Goal: Task Accomplishment & Management: Manage account settings

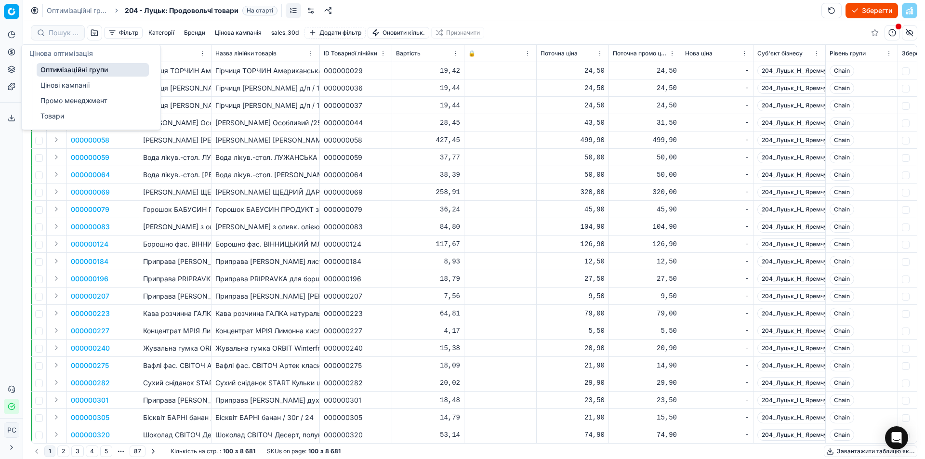
click at [70, 69] on link "Оптимізаційні групи" at bounding box center [93, 69] width 112 height 13
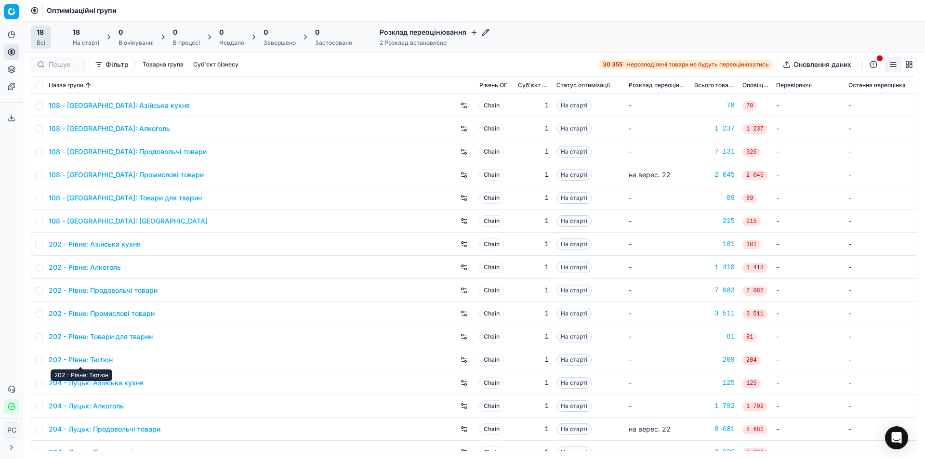
click at [105, 358] on link "202 - Рівне: Тютюн" at bounding box center [81, 360] width 64 height 10
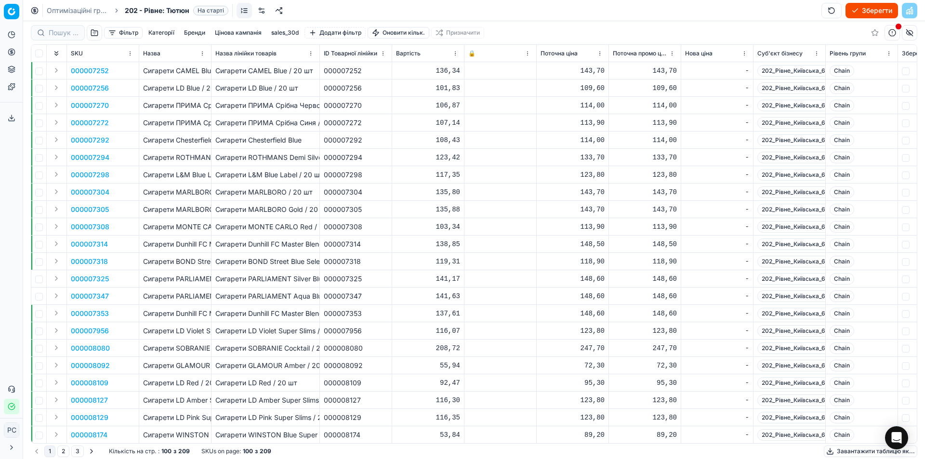
click at [265, 8] on link at bounding box center [261, 10] width 15 height 15
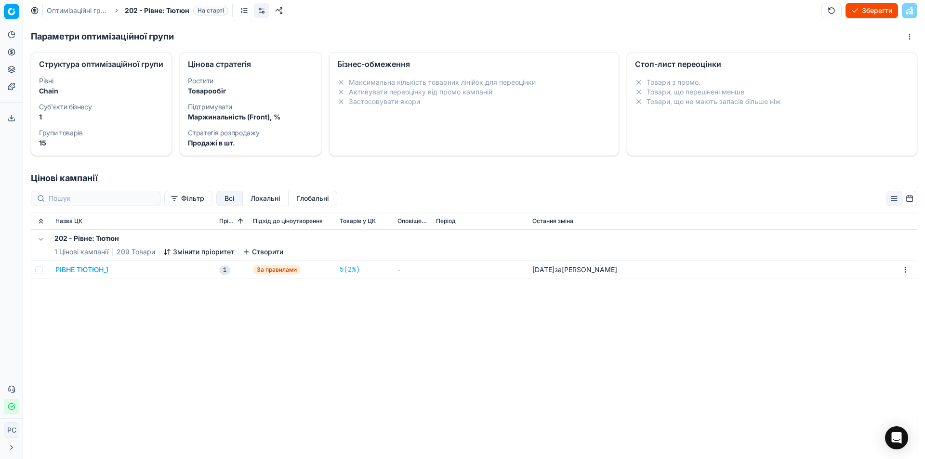
click at [170, 206] on button "Фільтр" at bounding box center [188, 198] width 48 height 15
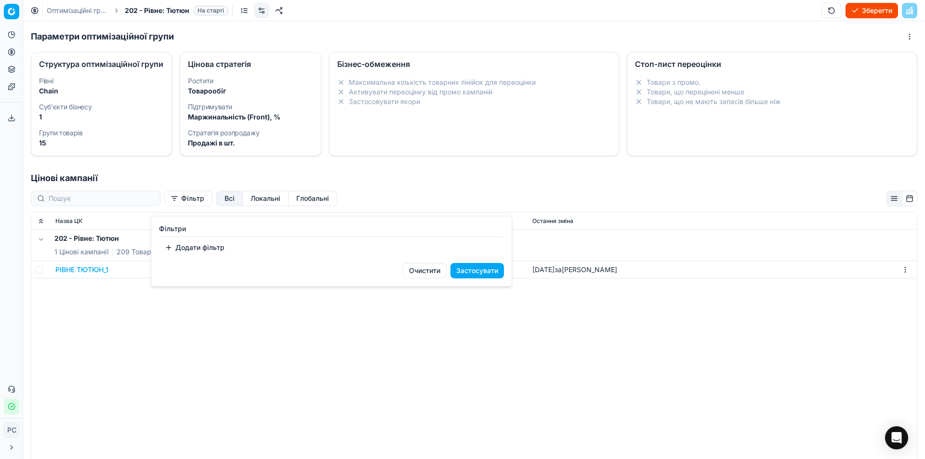
click at [170, 206] on html "Pricing platform Аналітика Цінова оптимізація Асортимент продукції Шаблони Серв…" at bounding box center [462, 229] width 925 height 459
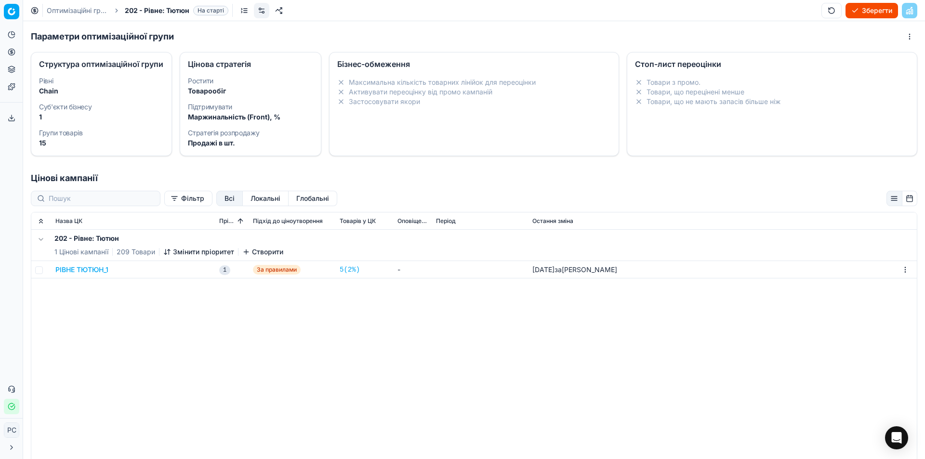
click at [216, 204] on button "Всі" at bounding box center [229, 198] width 27 height 15
click at [255, 206] on button "Локальні" at bounding box center [266, 198] width 46 height 15
click at [306, 204] on button "Глобальні" at bounding box center [313, 198] width 49 height 15
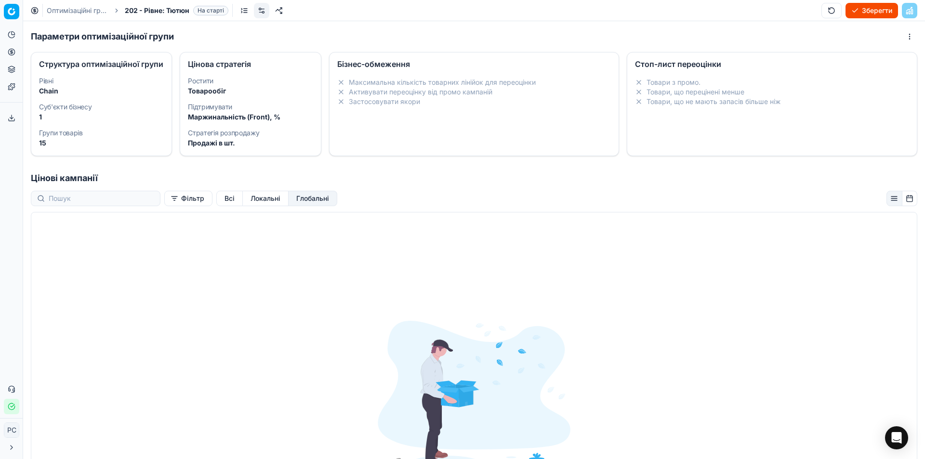
click at [273, 205] on div "Всі Локальні Глобальні" at bounding box center [276, 198] width 121 height 15
click at [248, 204] on button "Локальні" at bounding box center [266, 198] width 46 height 15
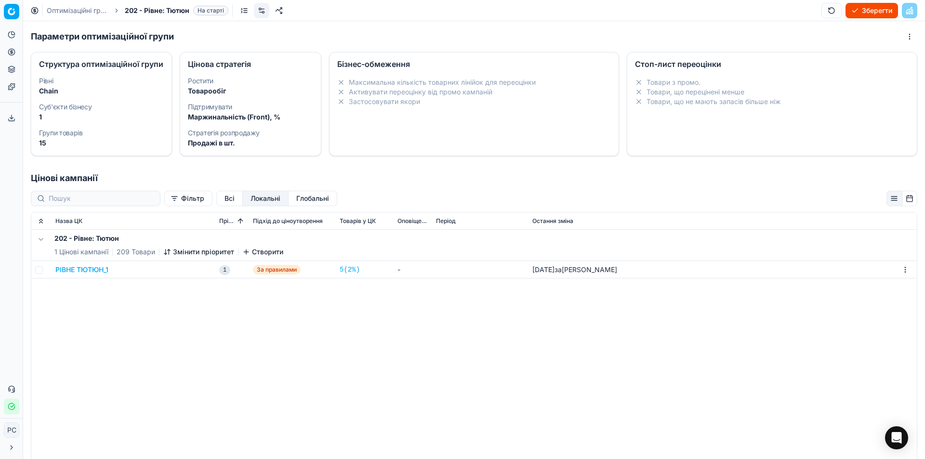
click at [216, 204] on button "Всі" at bounding box center [229, 198] width 27 height 15
click at [216, 205] on button "Всі" at bounding box center [229, 198] width 27 height 15
click at [184, 204] on button "Фільтр" at bounding box center [188, 198] width 48 height 15
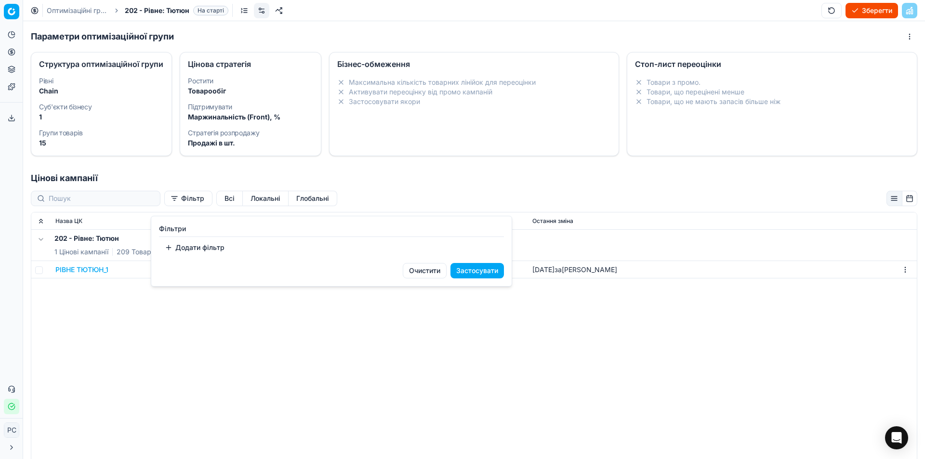
click at [213, 209] on html "Pricing platform Аналітика Цінова оптимізація Асортимент продукції Шаблони Серв…" at bounding box center [462, 229] width 925 height 459
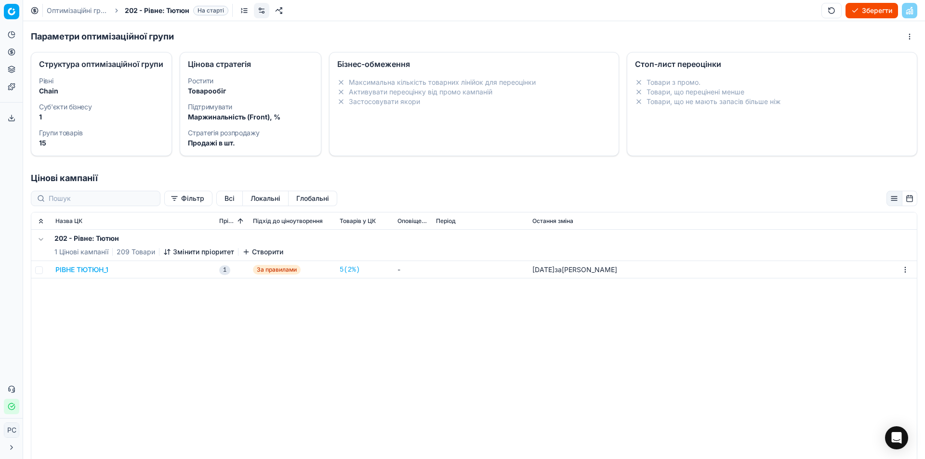
click at [674, 97] on li "Товари, що не мають запасів більше ніж" at bounding box center [772, 102] width 274 height 10
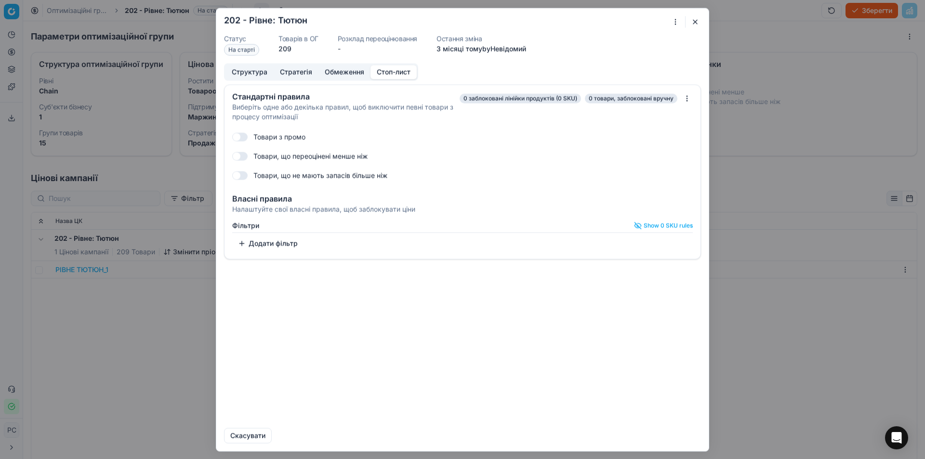
click at [254, 74] on button "Структура" at bounding box center [250, 72] width 48 height 14
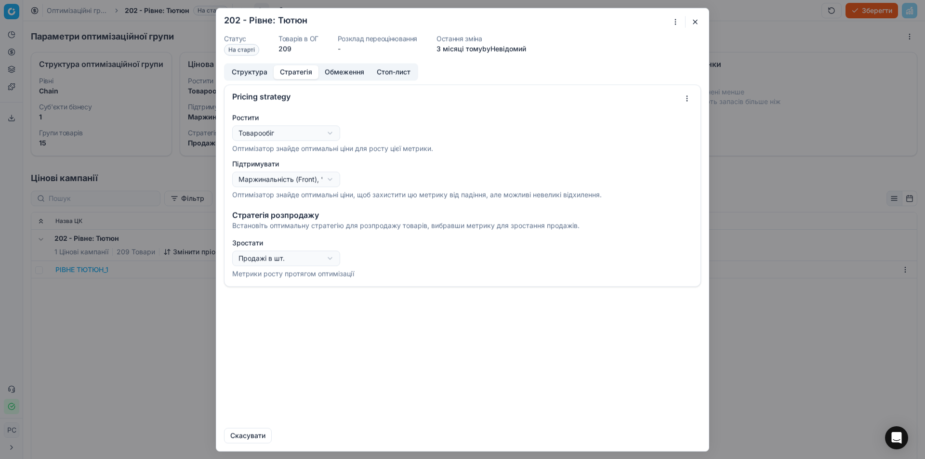
click at [290, 72] on button "Стратегія" at bounding box center [296, 72] width 45 height 14
click at [261, 146] on p "Оптимізатор знайде оптимальні ціни для росту цієї метрики." at bounding box center [462, 149] width 461 height 10
click at [302, 135] on div "Oprimization group is saving... 202 - Рівне: Тютюн Статус На старті Товарів в О…" at bounding box center [462, 229] width 925 height 459
click at [280, 179] on div "Oprimization group is saving... 202 - Рівне: Тютюн Статус На старті Товарів в О…" at bounding box center [462, 229] width 925 height 459
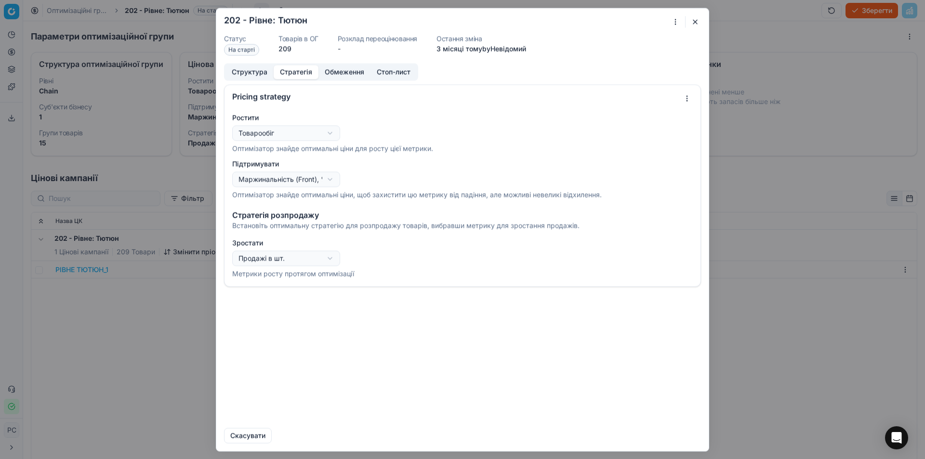
click at [280, 179] on div "Oprimization group is saving... 202 - Рівне: Тютюн Статус На старті Товарів в О…" at bounding box center [462, 229] width 925 height 459
click at [260, 257] on div "Oprimization group is saving... 202 - Рівне: Тютюн Статус На старті Товарів в О…" at bounding box center [462, 229] width 925 height 459
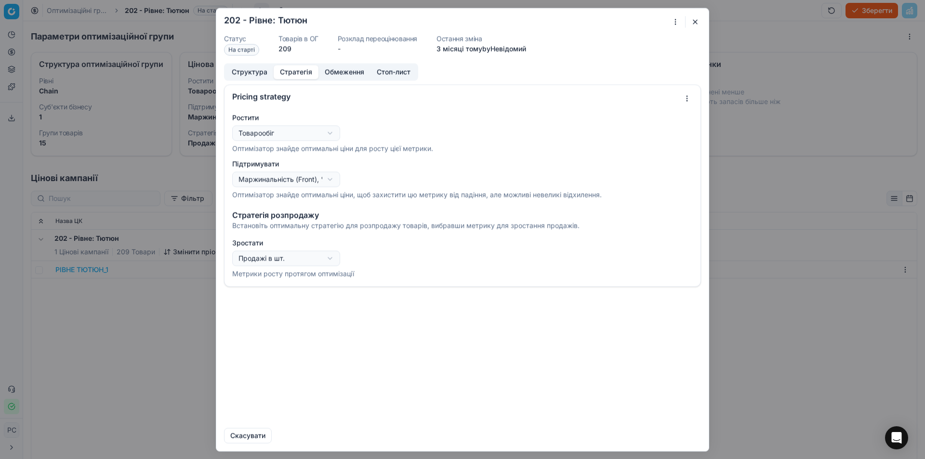
click at [265, 173] on div "Oprimization group is saving... 202 - Рівне: Тютюн Статус На старті Товарів в О…" at bounding box center [462, 229] width 925 height 459
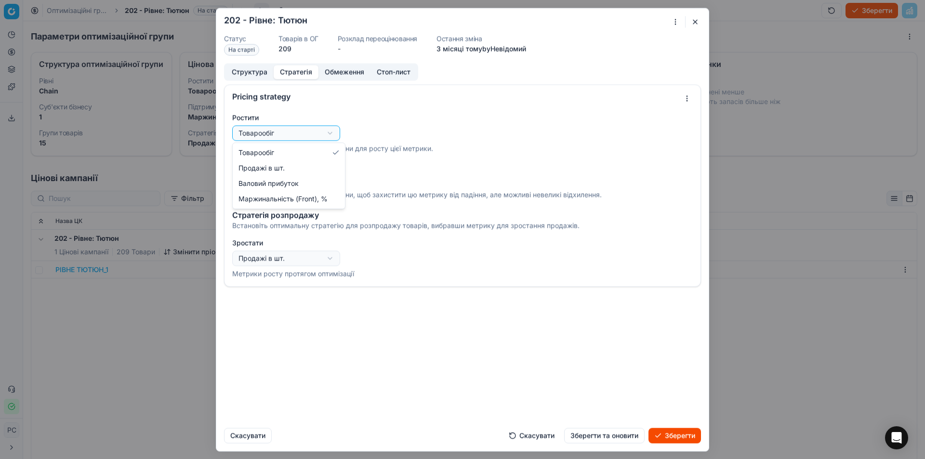
click at [264, 130] on div "Oprimization group is saving... 202 - Рівне: Тютюн Статус На старті Товарів в О…" at bounding box center [462, 229] width 925 height 459
click at [263, 179] on div "Oprimization group is saving... 202 - Рівне: Тютюн Статус На старті Товарів в О…" at bounding box center [462, 229] width 925 height 459
click at [270, 176] on div "Oprimization group is saving... 202 - Рівне: Тютюн Статус На старті Товарів в О…" at bounding box center [462, 229] width 925 height 459
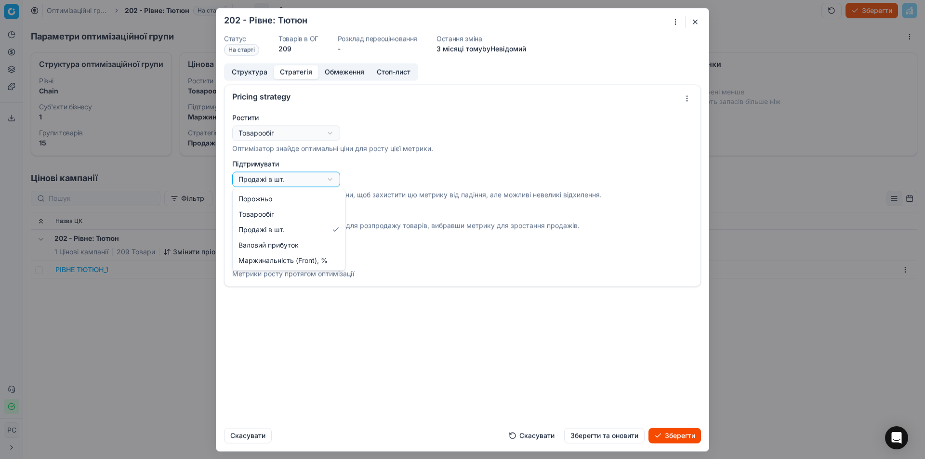
select select "empty"
click at [343, 73] on button "Обмеження" at bounding box center [345, 72] width 52 height 14
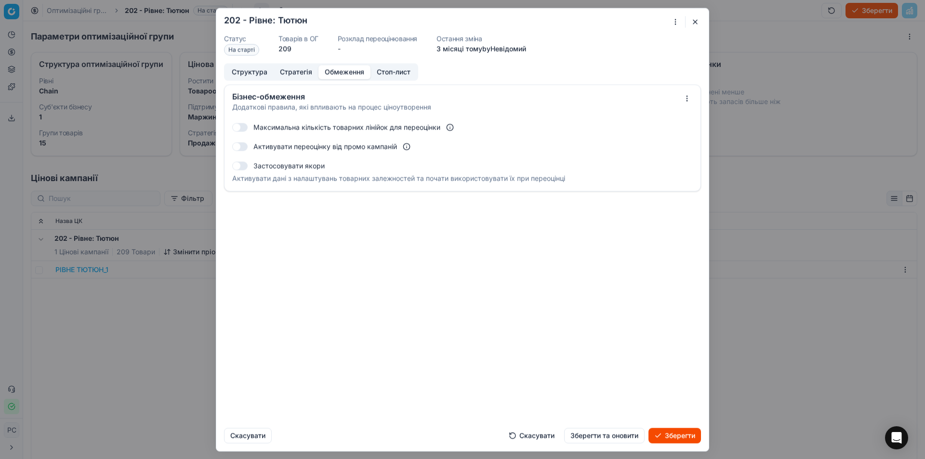
click at [245, 126] on button "button" at bounding box center [239, 127] width 15 height 9
checkbox input "false"
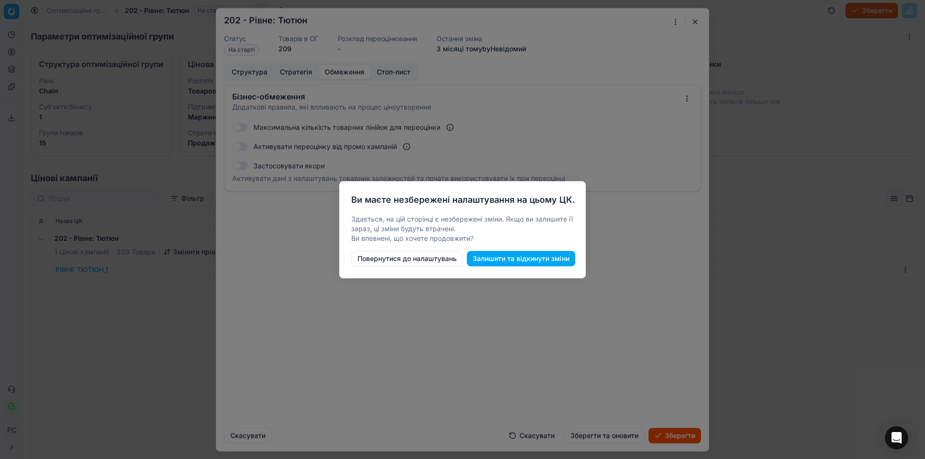
click at [847, 165] on body "Pricing platform Аналітика Цінова оптимізація Асортимент продукції Шаблони Серв…" at bounding box center [462, 229] width 925 height 459
click at [527, 264] on button "Залишити та відкинути зміни" at bounding box center [521, 258] width 108 height 15
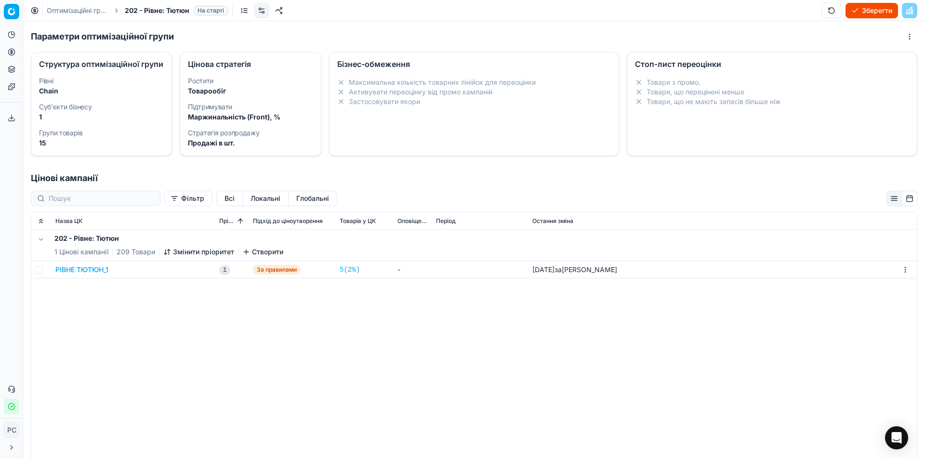
click at [69, 9] on link "Оптимізаційні групи" at bounding box center [78, 11] width 62 height 10
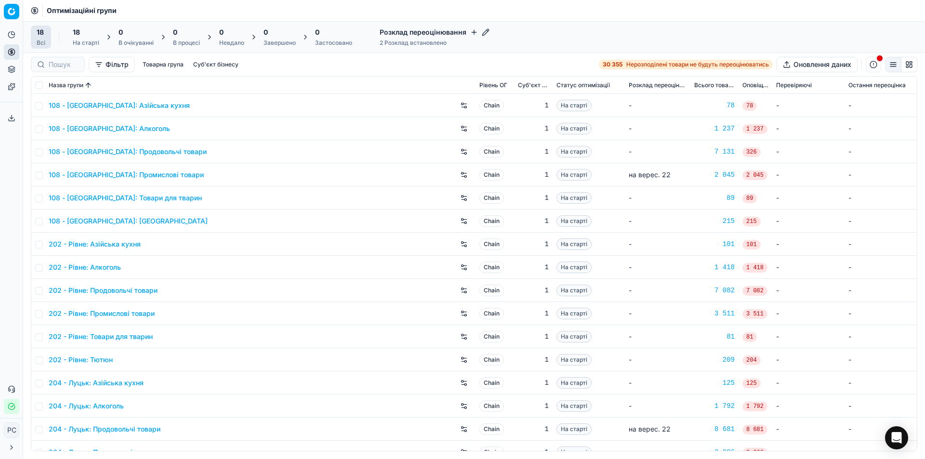
click at [89, 359] on link "202 - Рівне: Тютюн" at bounding box center [81, 360] width 64 height 10
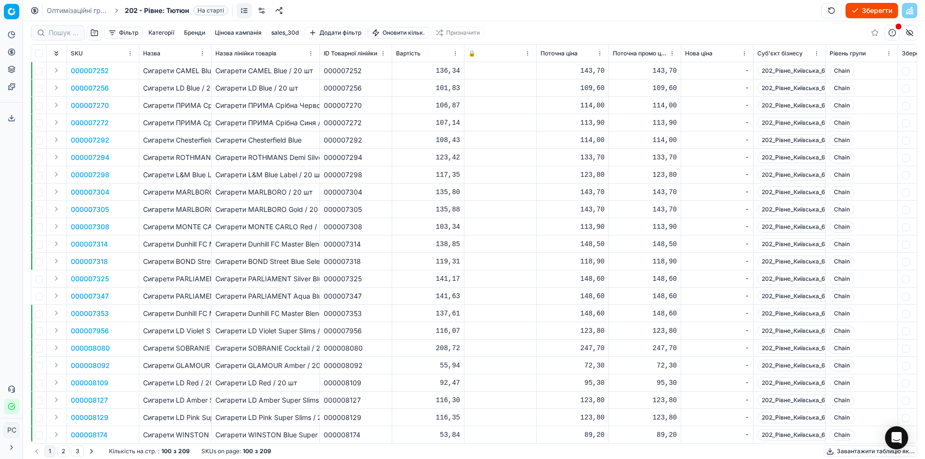
click at [121, 32] on button "Фільтр" at bounding box center [123, 33] width 39 height 12
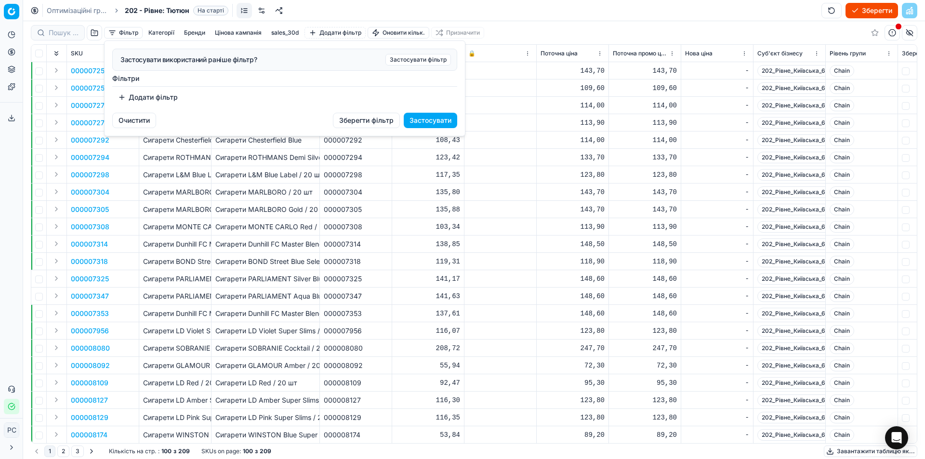
click at [121, 32] on html "Pricing platform Аналітика Цінова оптимізація Асортимент продукції Шаблони Серв…" at bounding box center [462, 229] width 925 height 459
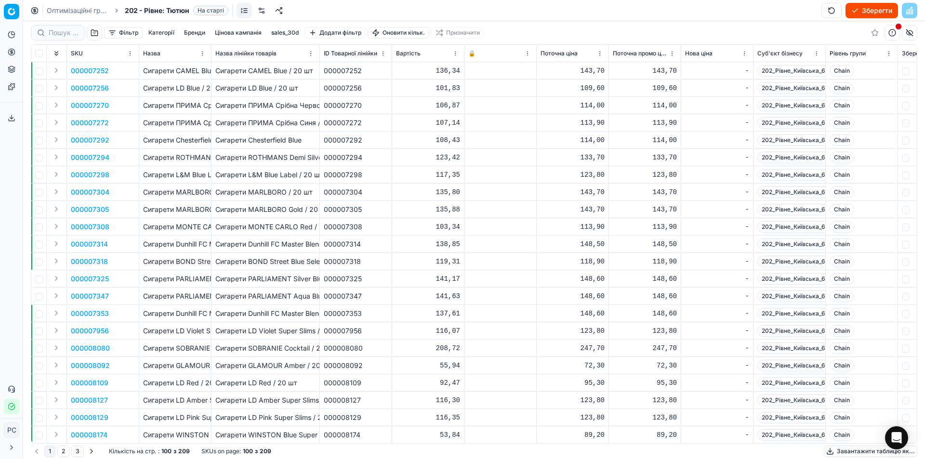
click at [94, 31] on button "button" at bounding box center [94, 32] width 15 height 15
click at [123, 30] on button "Фільтр" at bounding box center [123, 33] width 39 height 12
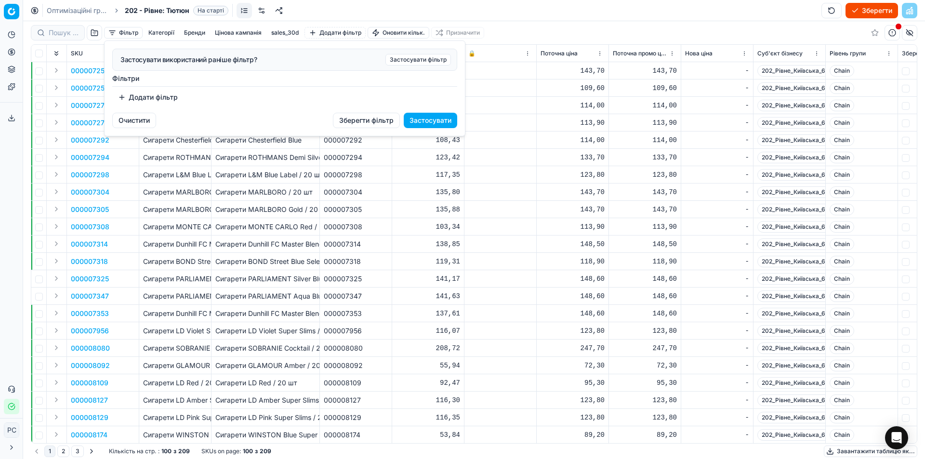
click at [123, 30] on html "Pricing platform Аналітика Цінова оптимізація Асортимент продукції Шаблони Серв…" at bounding box center [462, 229] width 925 height 459
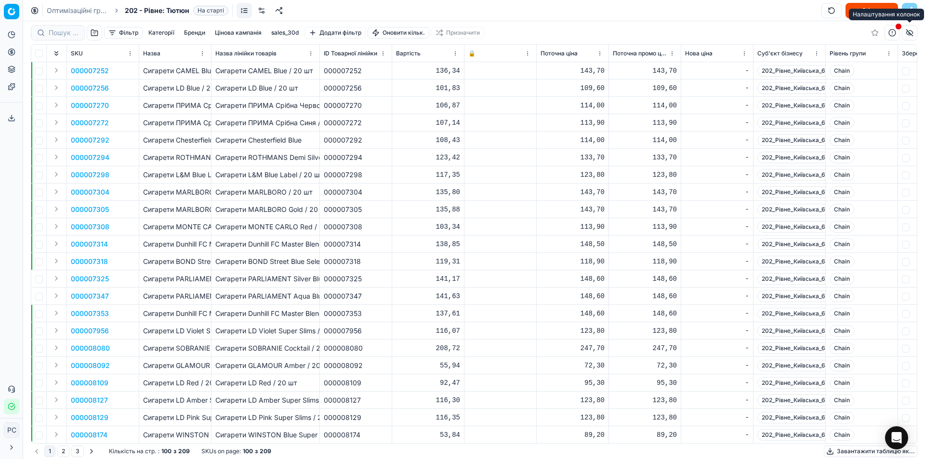
click at [908, 33] on button "button" at bounding box center [909, 32] width 15 height 15
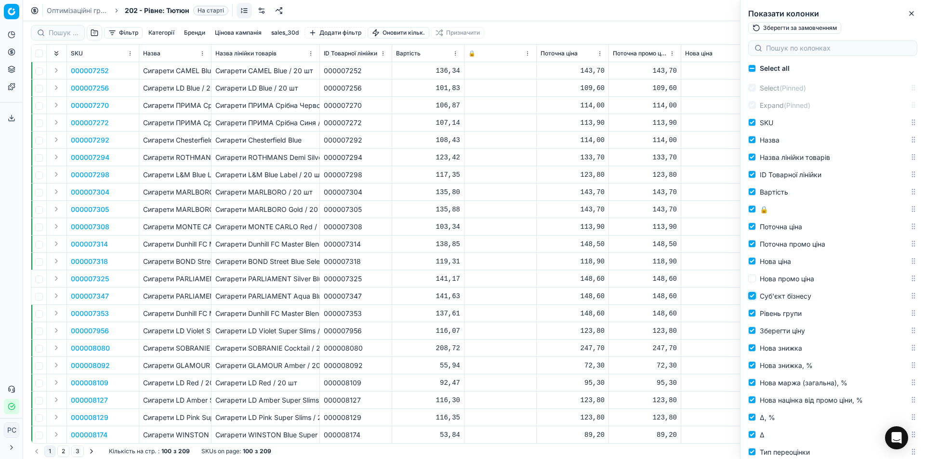
click at [751, 297] on input "Суб'єкт бізнесу" at bounding box center [752, 296] width 8 height 8
checkbox input "false"
click at [752, 311] on input "Рівень групи" at bounding box center [752, 313] width 8 height 8
checkbox input "false"
click at [750, 332] on input "Зберегти ціну" at bounding box center [752, 331] width 8 height 8
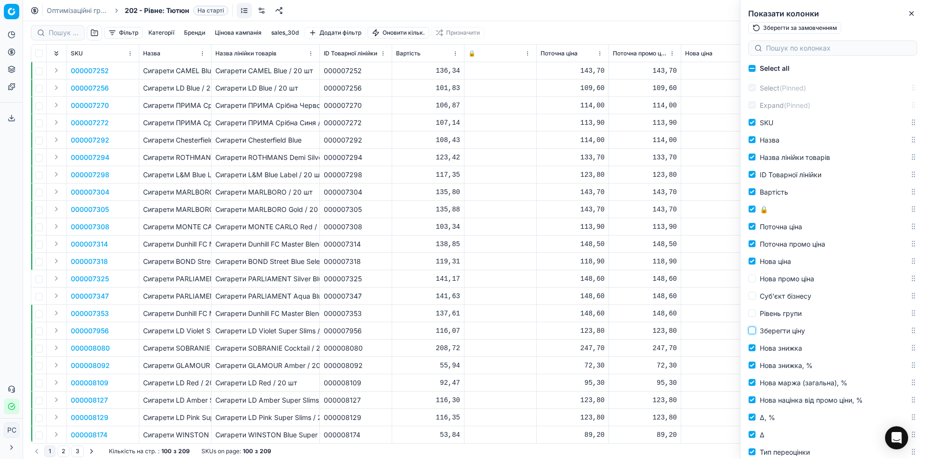
checkbox input "false"
click at [752, 349] on input "Нова знижка" at bounding box center [752, 348] width 8 height 8
checkbox input "false"
click at [752, 363] on input "Нова знижка, %" at bounding box center [752, 365] width 8 height 8
checkbox input "false"
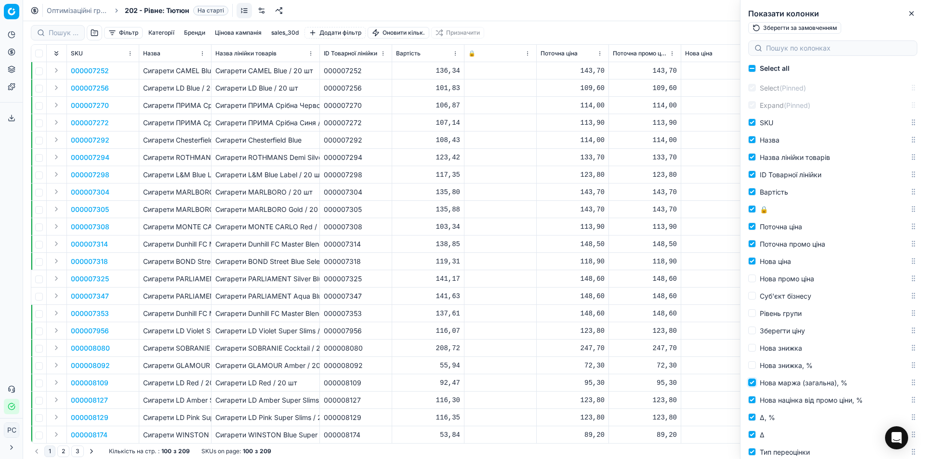
drag, startPoint x: 750, startPoint y: 383, endPoint x: 755, endPoint y: 400, distance: 17.5
click at [750, 383] on input "Нова маржа (загальна), %" at bounding box center [752, 383] width 8 height 8
checkbox input "false"
click at [757, 407] on div "Нова націнка від промо ціни, %" at bounding box center [833, 399] width 177 height 17
click at [755, 415] on input "Δ, %" at bounding box center [752, 418] width 8 height 8
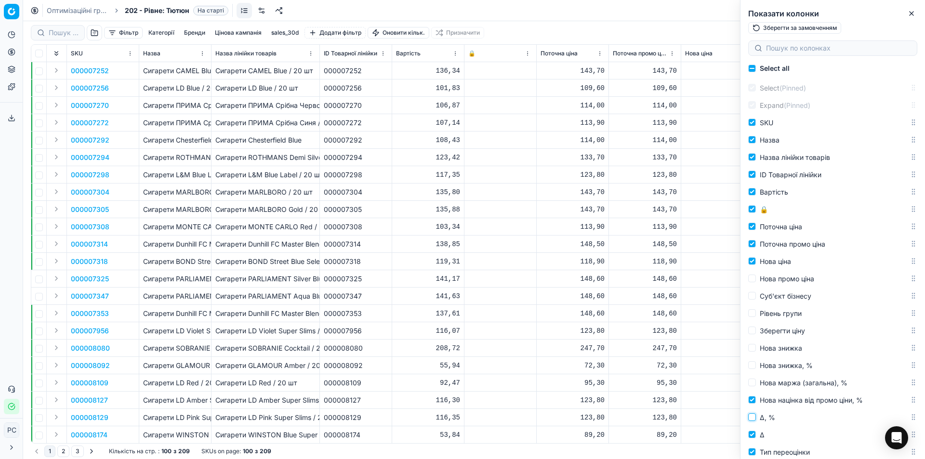
checkbox input "false"
click at [753, 433] on input "Δ" at bounding box center [752, 435] width 8 height 8
checkbox input "false"
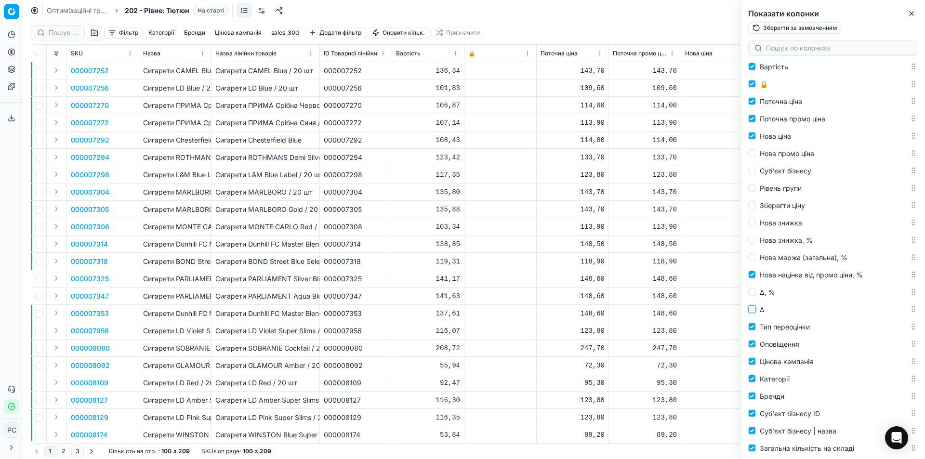
scroll to position [145, 0]
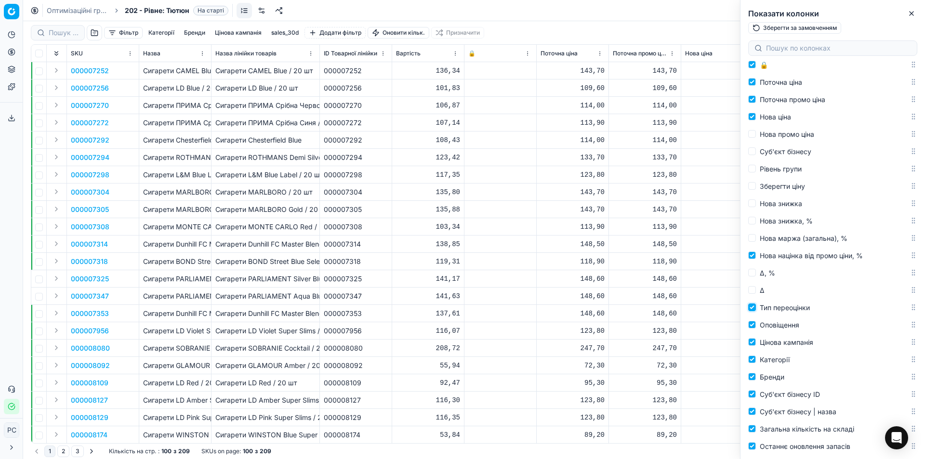
click at [753, 309] on input "Тип переоцінки" at bounding box center [752, 308] width 8 height 8
checkbox input "false"
click at [752, 326] on input "Оповіщення" at bounding box center [752, 325] width 8 height 8
checkbox input "false"
click at [752, 358] on input "Категорії" at bounding box center [752, 360] width 8 height 8
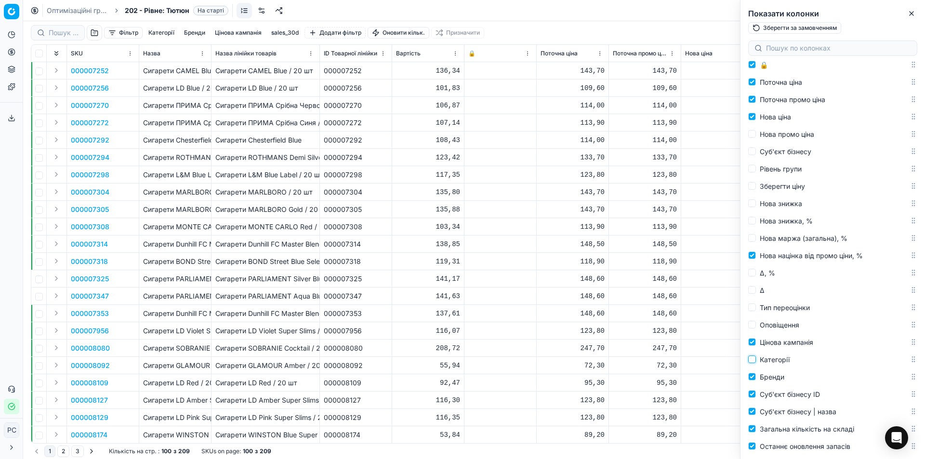
checkbox input "false"
click at [754, 376] on input "Бренди" at bounding box center [752, 377] width 8 height 8
checkbox input "false"
click at [751, 393] on input "Суб'єкт бізнесу ID" at bounding box center [752, 394] width 8 height 8
checkbox input "false"
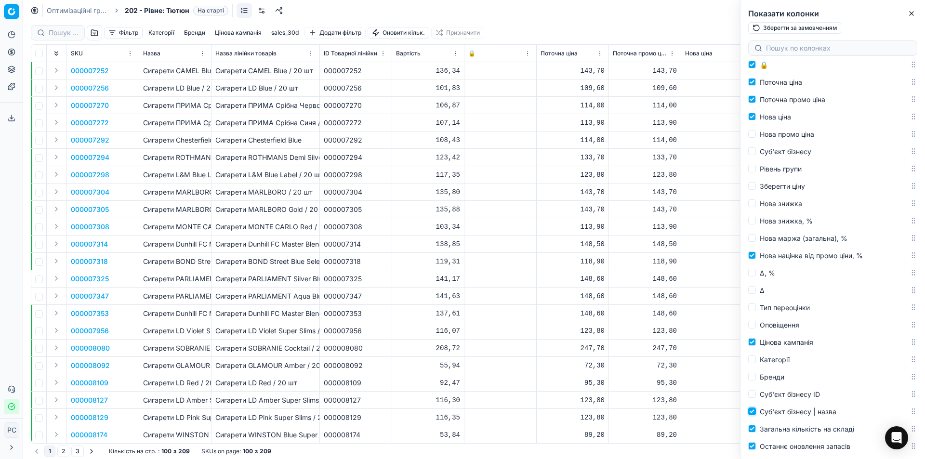
click at [755, 415] on input "Суб'єкт бізнесу | назва" at bounding box center [752, 412] width 8 height 8
checkbox input "false"
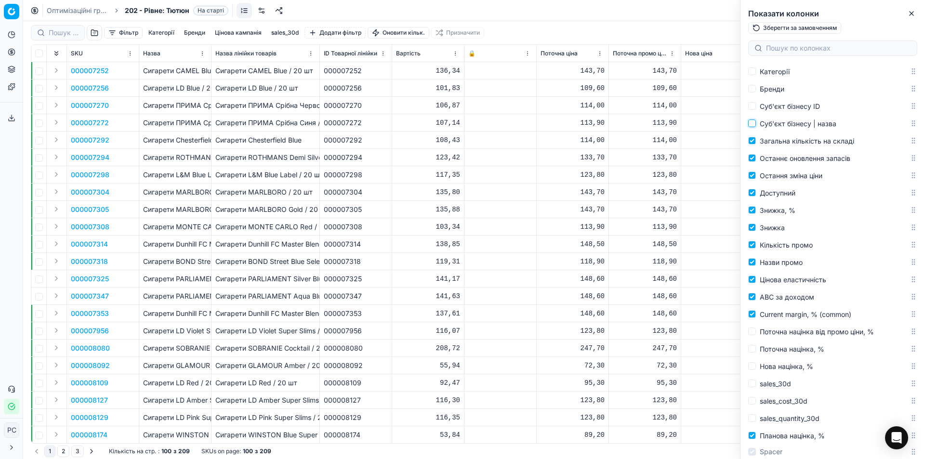
scroll to position [434, 0]
click at [914, 16] on icon "button" at bounding box center [912, 14] width 8 height 8
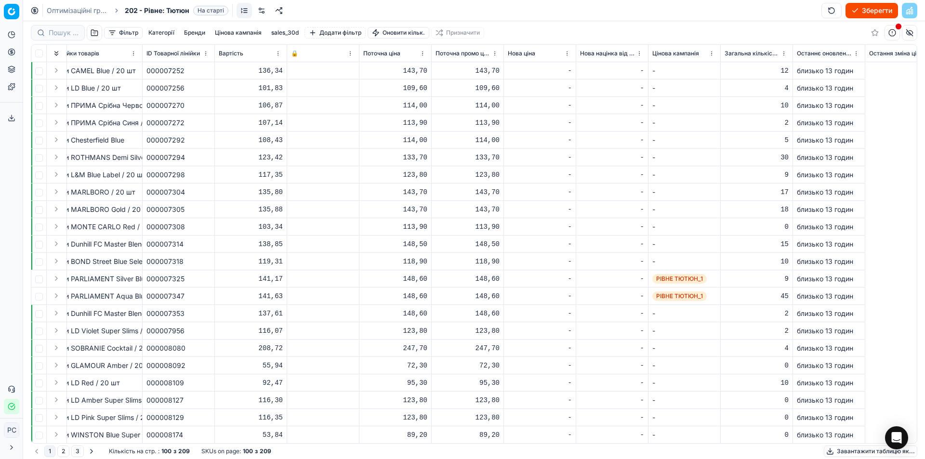
scroll to position [0, 0]
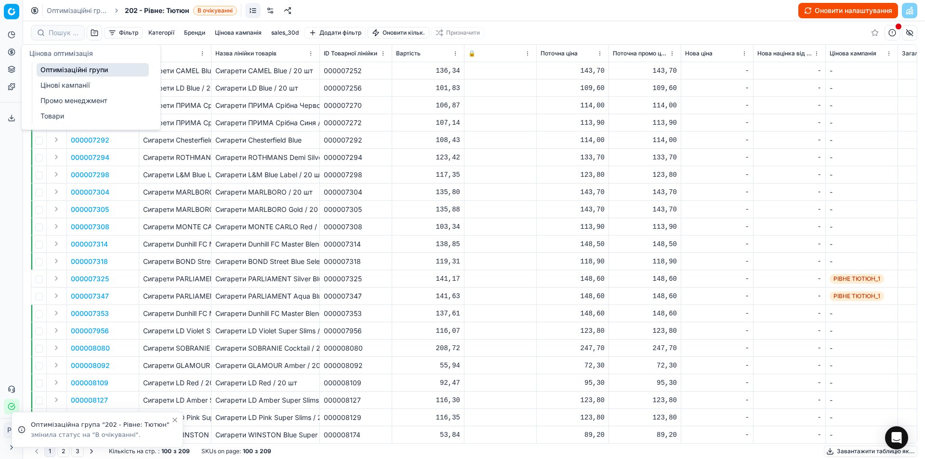
click at [61, 84] on link "Цінові кампанії" at bounding box center [93, 85] width 112 height 13
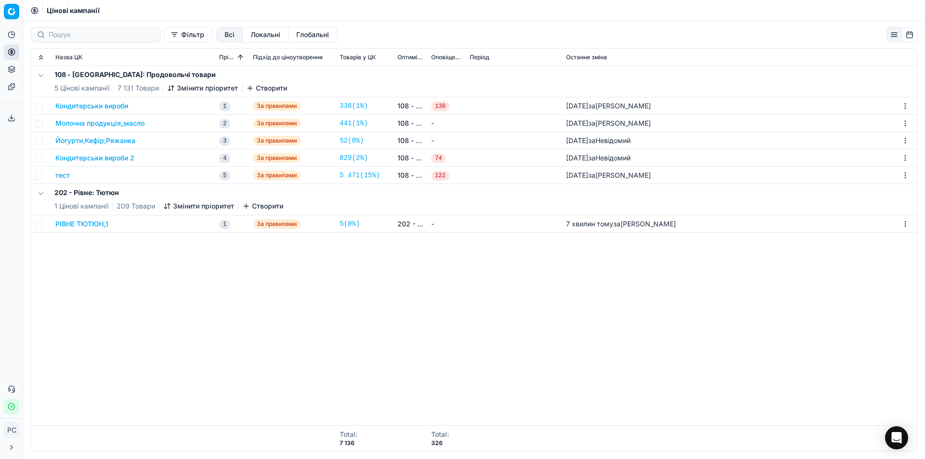
drag, startPoint x: 94, startPoint y: 221, endPoint x: 40, endPoint y: 271, distance: 74.0
click at [40, 271] on div "108 - [GEOGRAPHIC_DATA]: Продовольчі товари 5 Цінові кампанії 7 131 Товари Змін…" at bounding box center [474, 246] width 886 height 360
click at [78, 224] on button "РІВНЕ ТЮТЮН_1" at bounding box center [81, 224] width 53 height 10
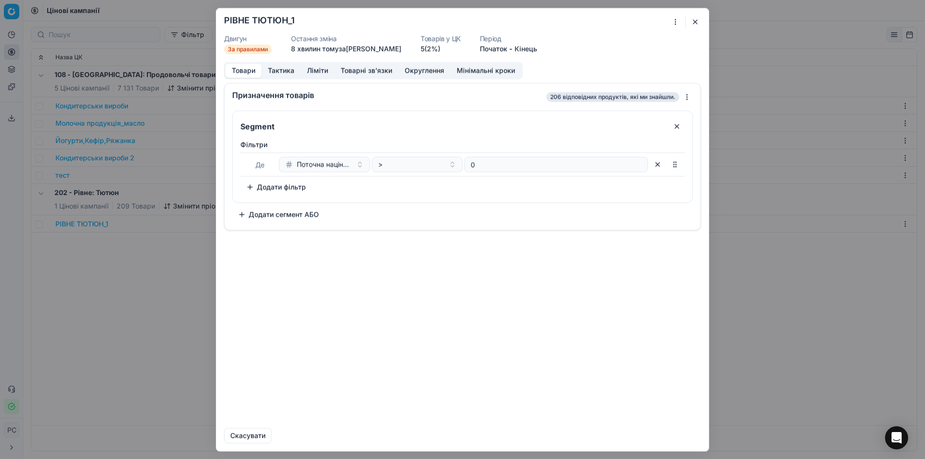
click at [288, 69] on button "Тактика" at bounding box center [281, 71] width 39 height 14
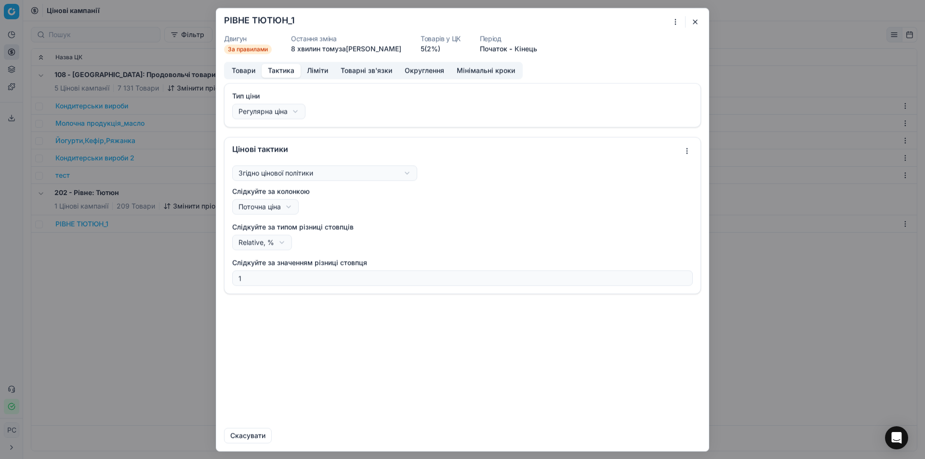
click at [339, 73] on button "Товарні зв'язки" at bounding box center [366, 71] width 64 height 14
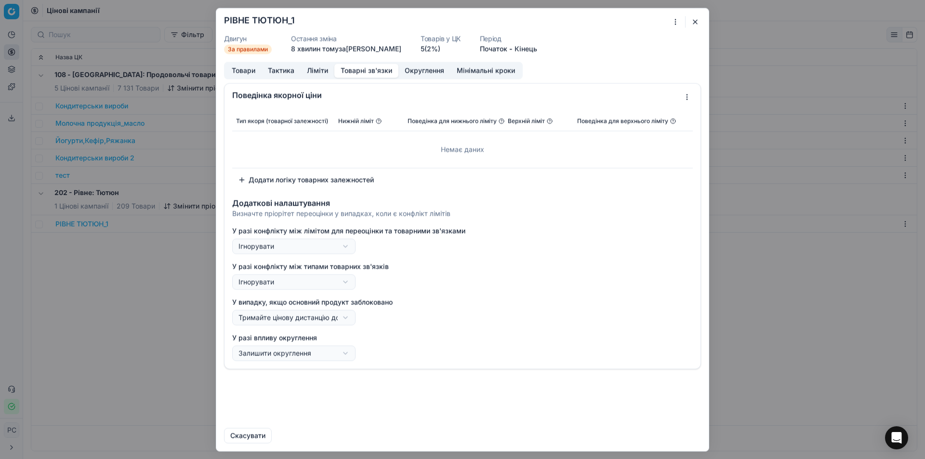
click at [358, 70] on button "Товарні зв'язки" at bounding box center [366, 71] width 64 height 14
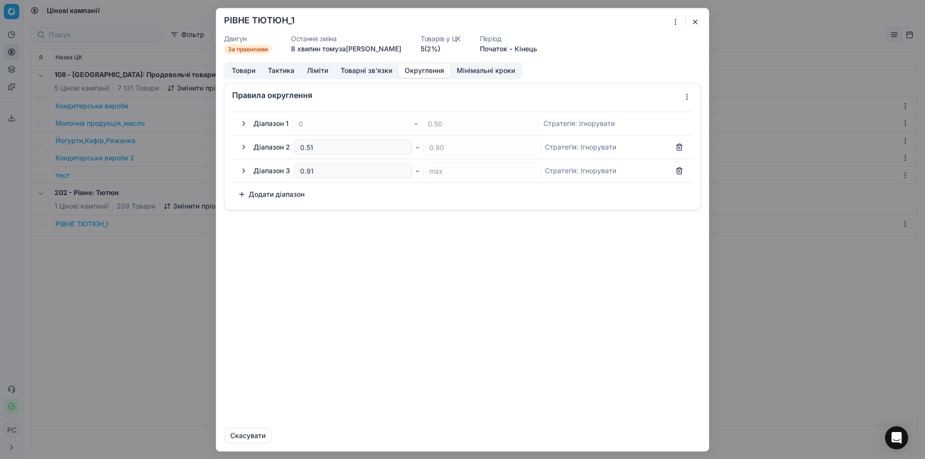
click at [428, 69] on button "Округлення" at bounding box center [425, 71] width 52 height 14
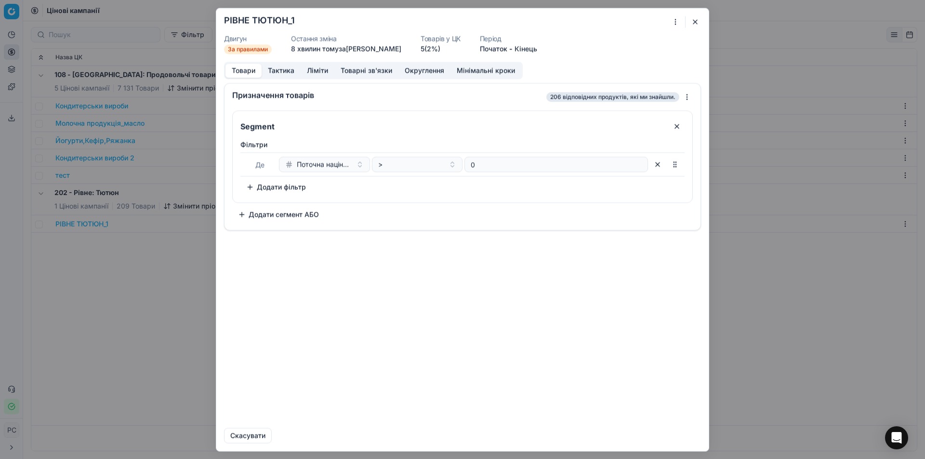
click at [249, 72] on button "Товари" at bounding box center [244, 71] width 36 height 14
drag, startPoint x: 696, startPoint y: 23, endPoint x: 691, endPoint y: 24, distance: 4.9
click at [696, 22] on button "button" at bounding box center [696, 22] width 12 height 12
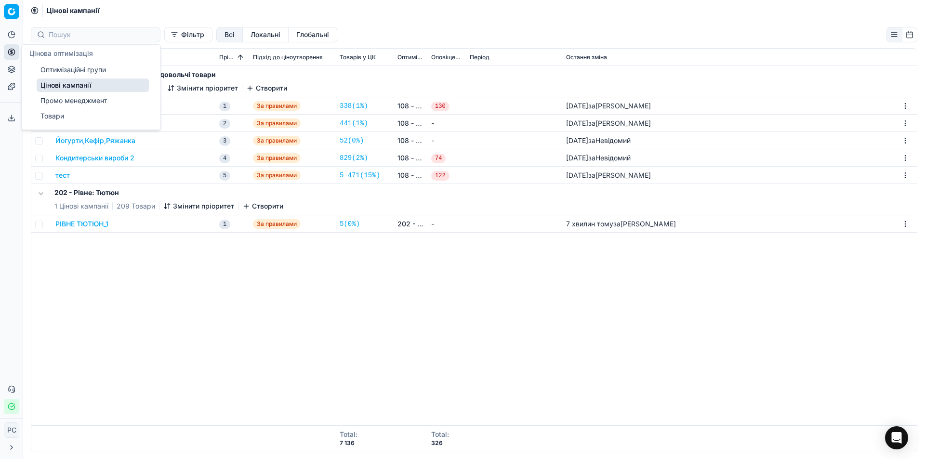
click at [54, 66] on link "Оптимізаційні групи" at bounding box center [93, 69] width 112 height 13
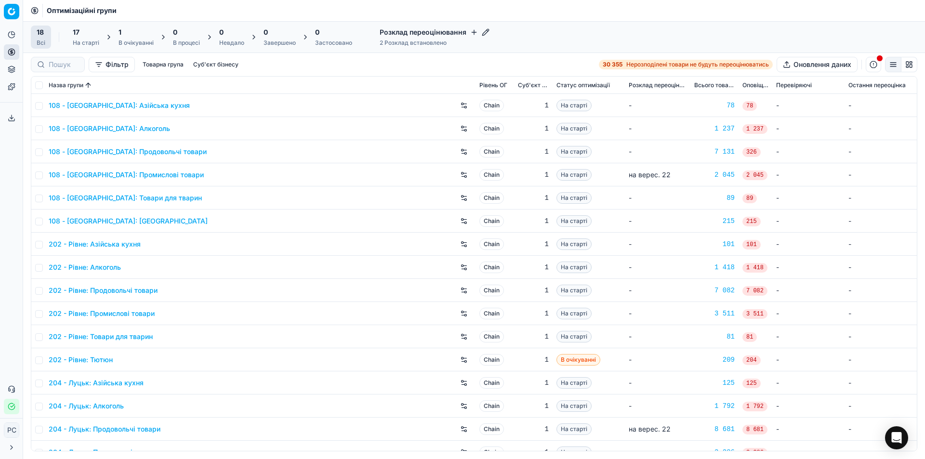
click at [138, 147] on link "108 - [GEOGRAPHIC_DATA]: Продовольчі товари" at bounding box center [128, 152] width 158 height 10
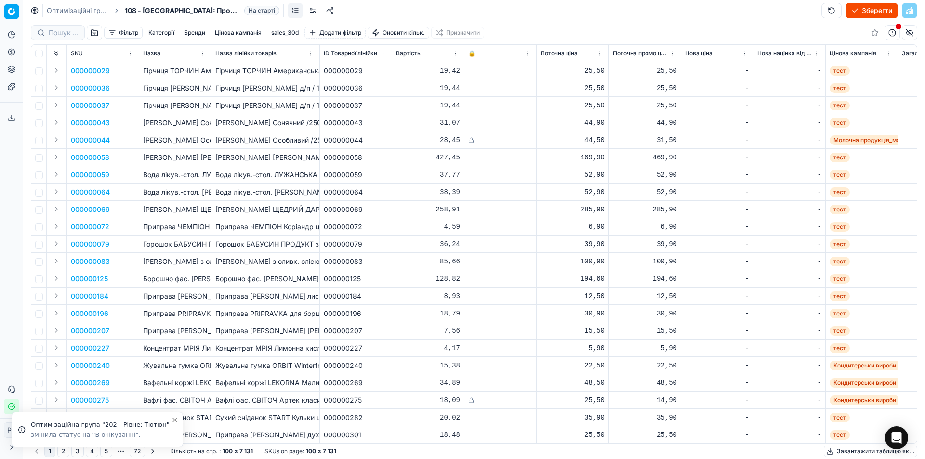
click at [252, 30] on button "Цінова кампанія" at bounding box center [238, 33] width 54 height 12
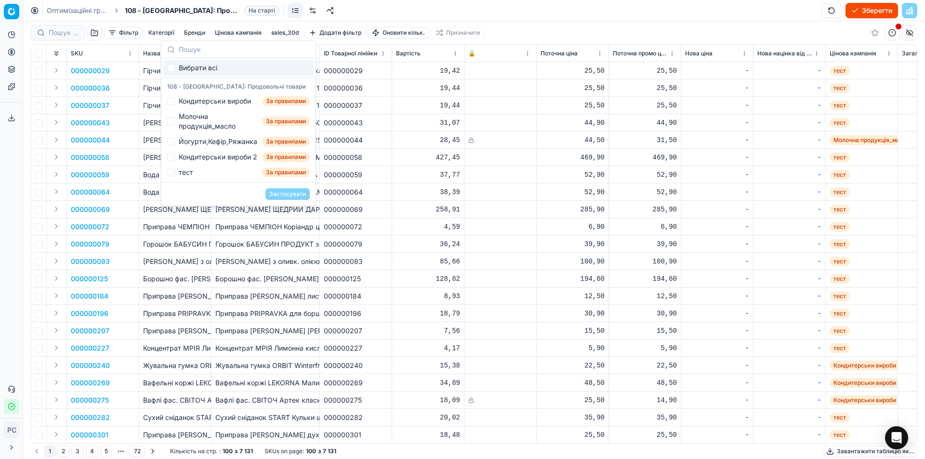
click at [190, 33] on button "Бренди" at bounding box center [194, 33] width 29 height 12
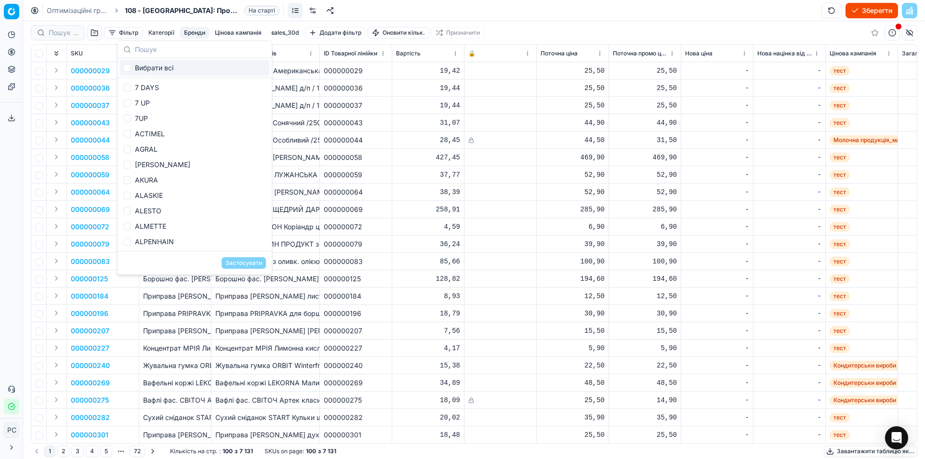
click at [160, 28] on button "Категорії" at bounding box center [162, 33] width 34 height 12
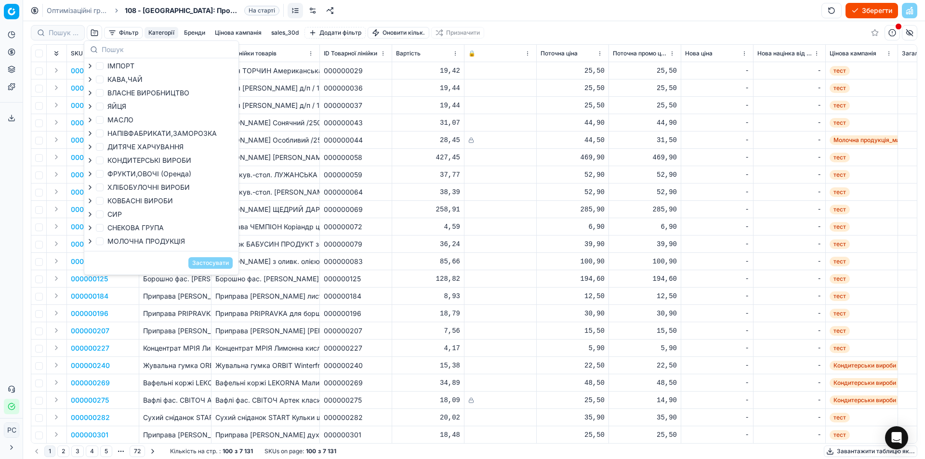
click at [160, 28] on button "Категорії" at bounding box center [162, 33] width 34 height 12
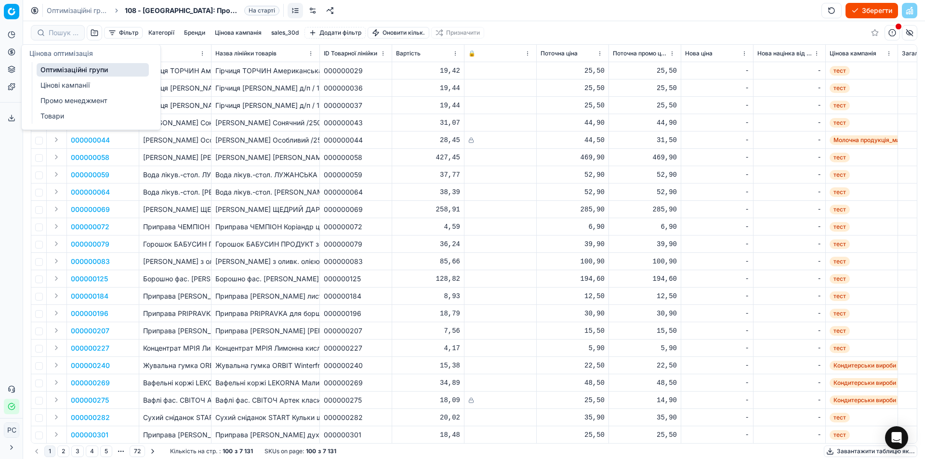
click at [68, 69] on link "Оптимізаційні групи" at bounding box center [93, 69] width 112 height 13
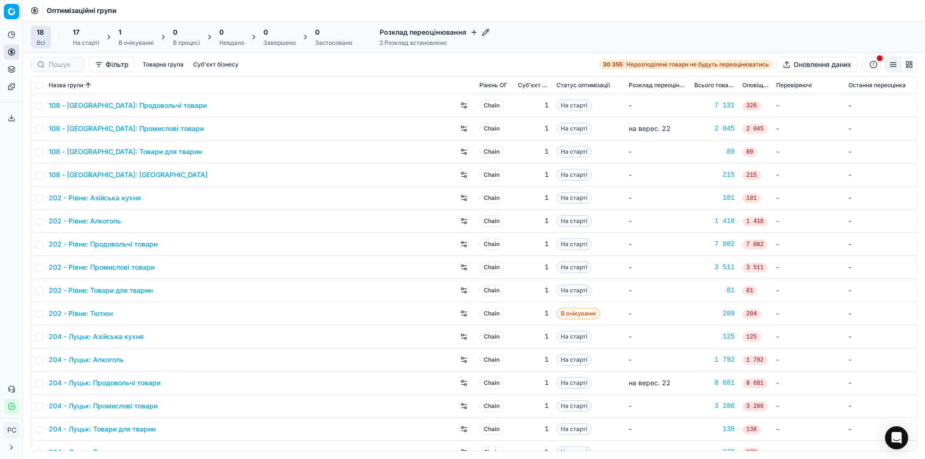
scroll to position [59, 0]
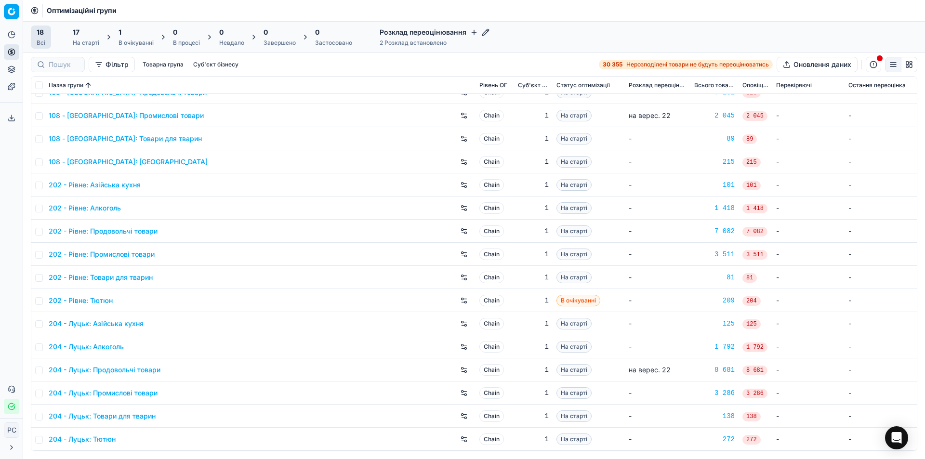
click at [94, 299] on link "202 - Рівне: Тютюн" at bounding box center [81, 301] width 64 height 10
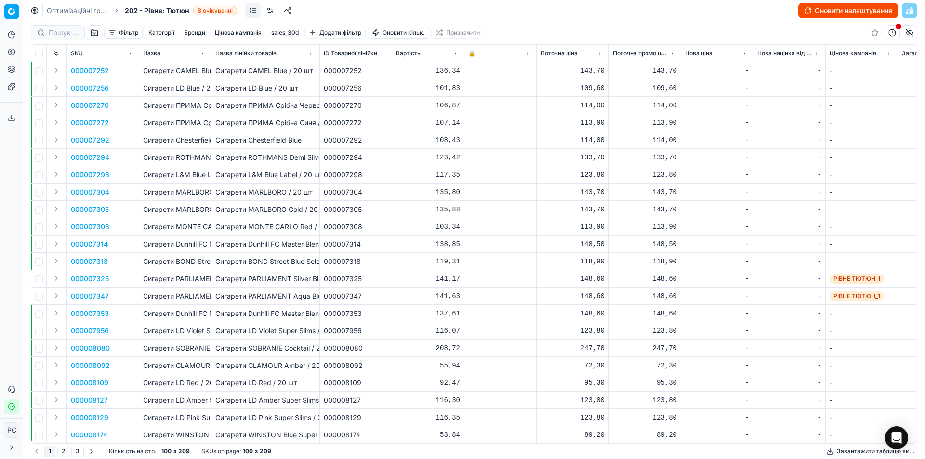
click at [865, 10] on button "Оновити налаштування" at bounding box center [849, 10] width 100 height 15
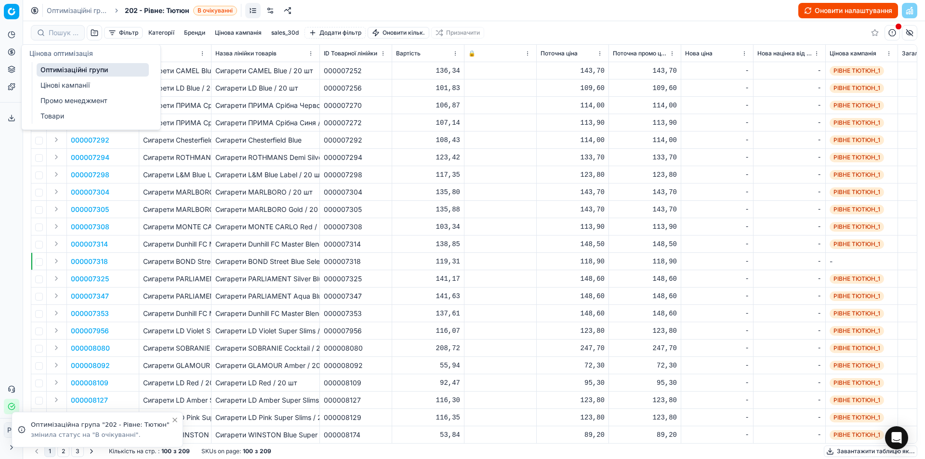
click at [57, 66] on link "Оптимізаційні групи" at bounding box center [93, 69] width 112 height 13
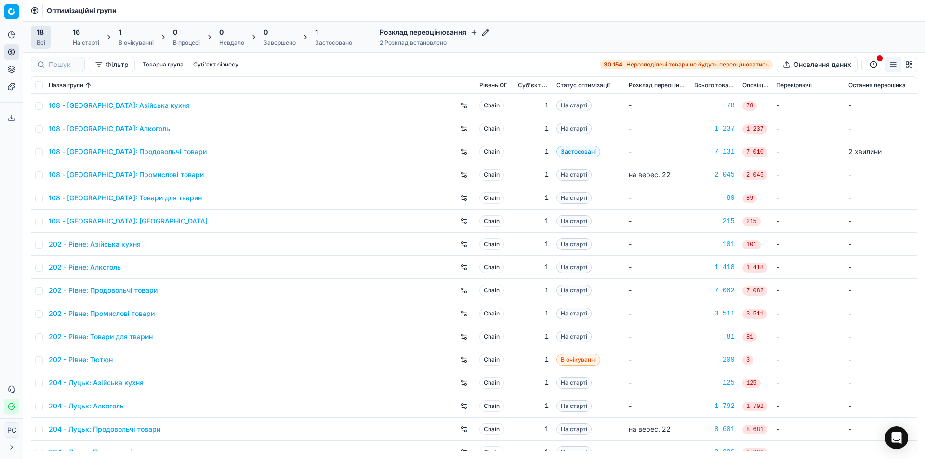
click at [99, 360] on link "202 - Рівне: Тютюн" at bounding box center [81, 360] width 64 height 10
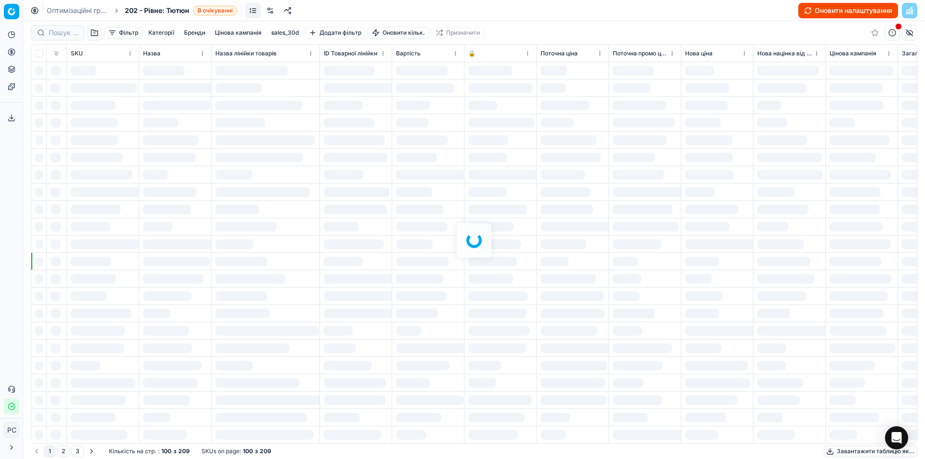
click at [881, 5] on button "Оновити налаштування" at bounding box center [849, 10] width 100 height 15
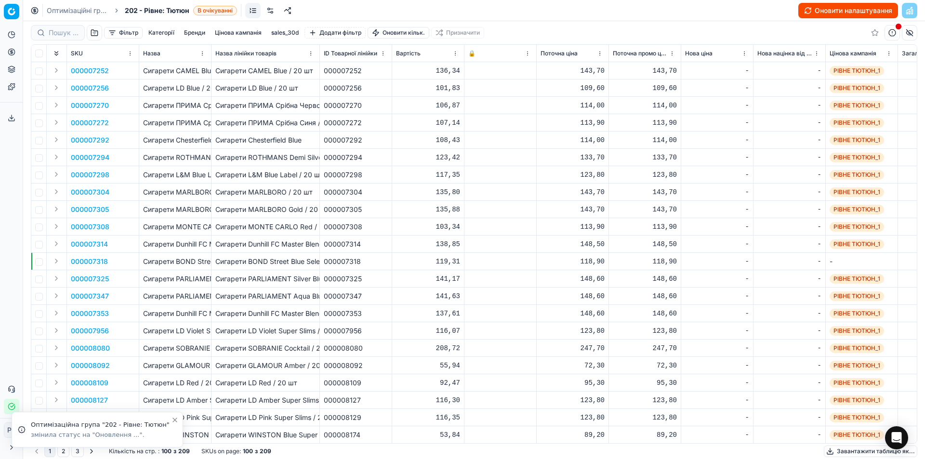
click at [834, 10] on button "Оновити налаштування" at bounding box center [849, 10] width 100 height 15
click at [873, 9] on button "Зберегти" at bounding box center [872, 10] width 53 height 15
click at [821, 8] on button "Розпочати оптимізацію" at bounding box center [849, 10] width 100 height 15
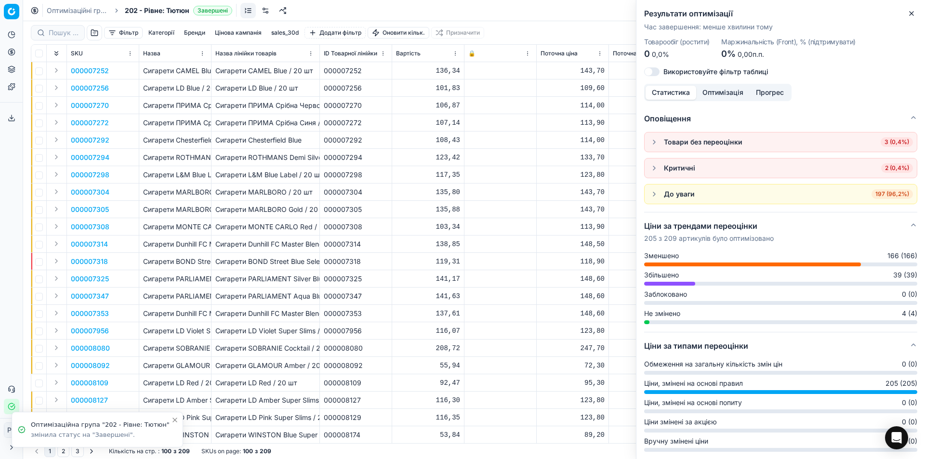
click at [913, 13] on icon "button" at bounding box center [912, 14] width 8 height 8
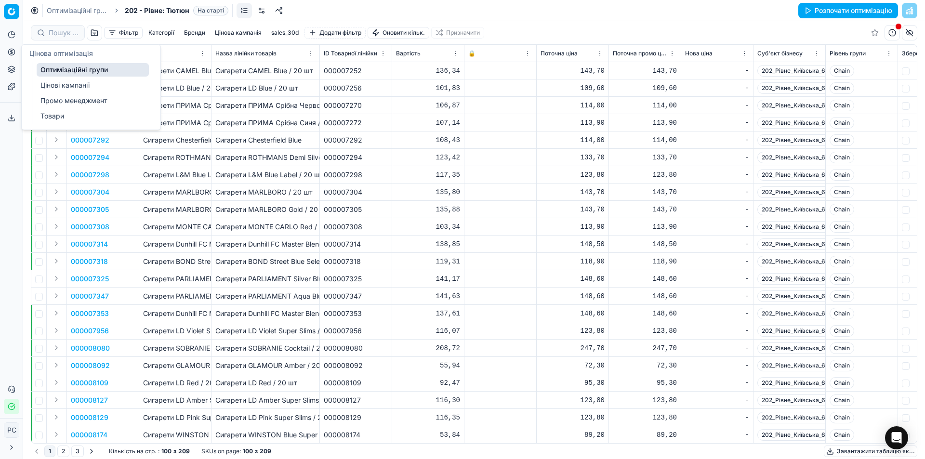
click at [73, 87] on link "Цінові кампанії" at bounding box center [93, 85] width 112 height 13
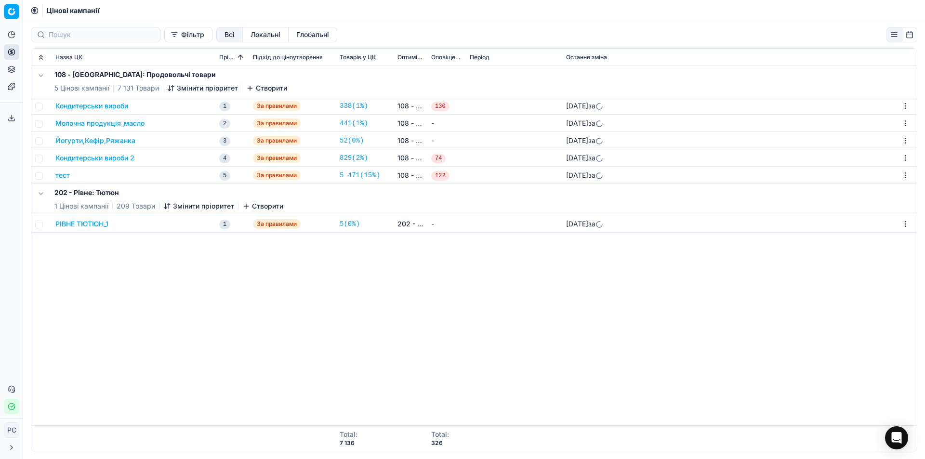
click at [89, 228] on button "РІВНЕ ТЮТЮН_1" at bounding box center [81, 224] width 53 height 10
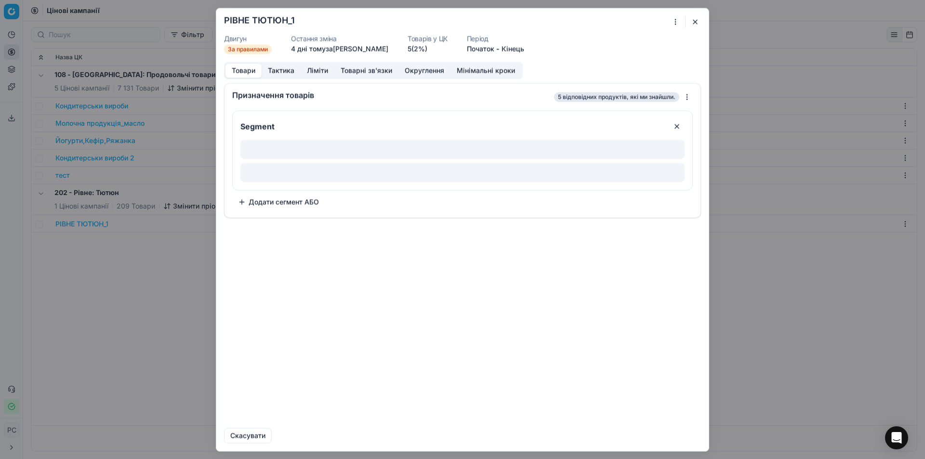
click at [325, 69] on button "Ліміти" at bounding box center [318, 71] width 34 height 14
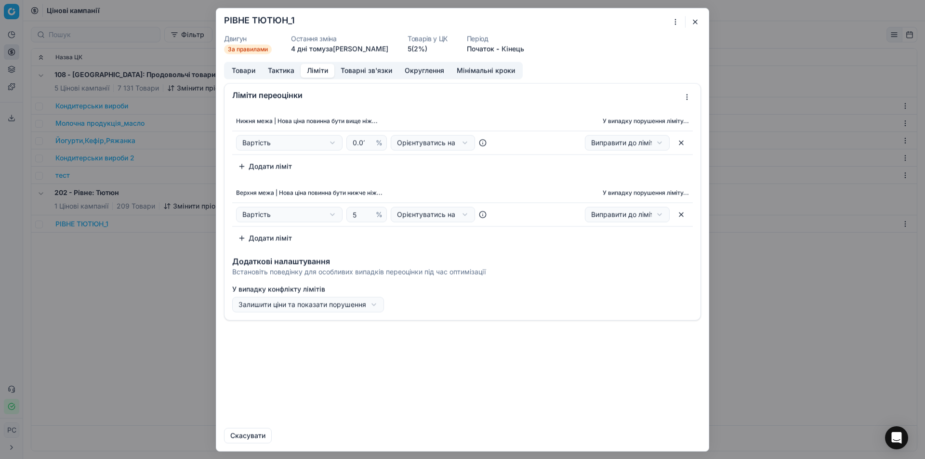
click at [285, 67] on button "Тактика" at bounding box center [281, 71] width 39 height 14
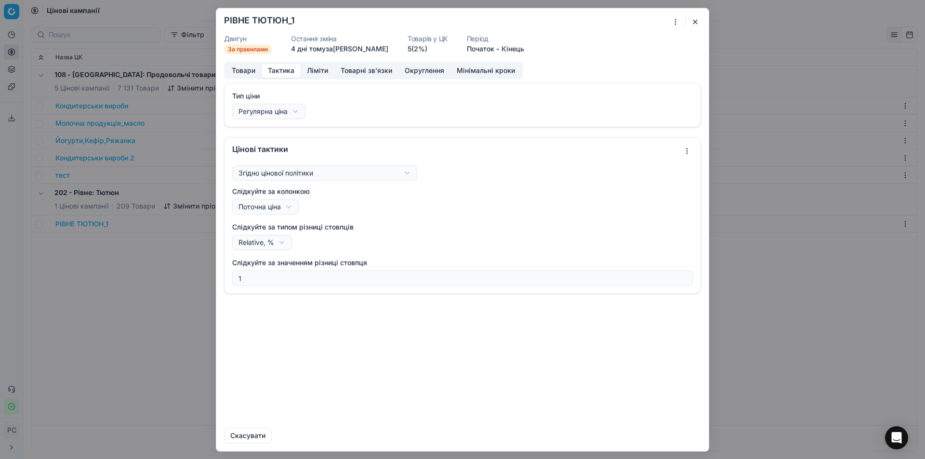
click at [241, 69] on button "Товари" at bounding box center [244, 71] width 36 height 14
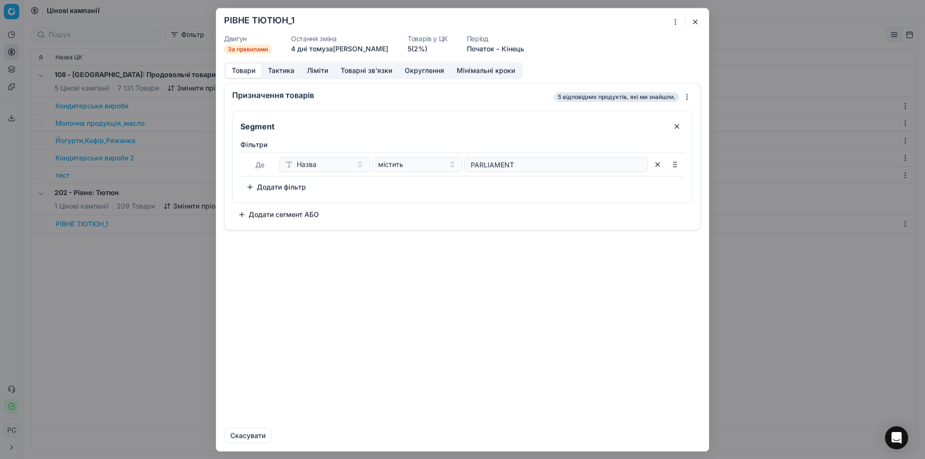
click at [252, 186] on button "Додати фільтр" at bounding box center [275, 186] width 71 height 15
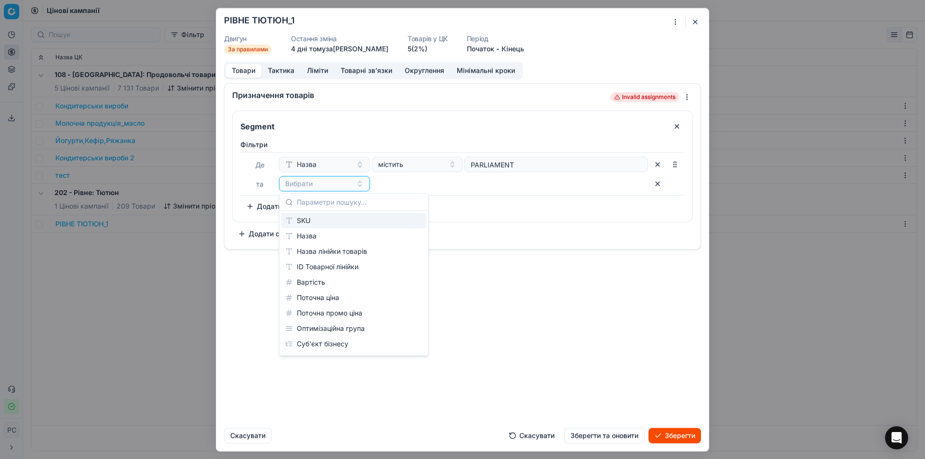
click at [337, 142] on label "Фiльтри" at bounding box center [462, 145] width 444 height 10
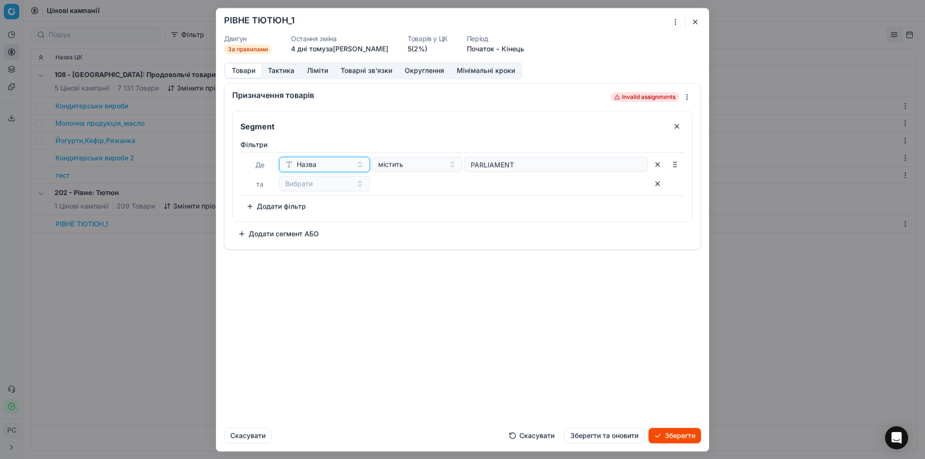
click at [293, 165] on div "Назва" at bounding box center [300, 165] width 31 height 10
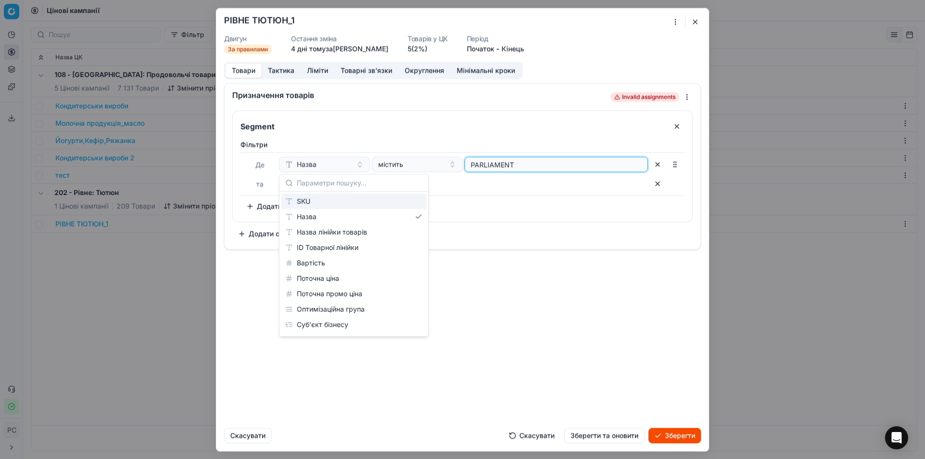
click at [523, 162] on input "PARLIAMENT" at bounding box center [556, 164] width 175 height 14
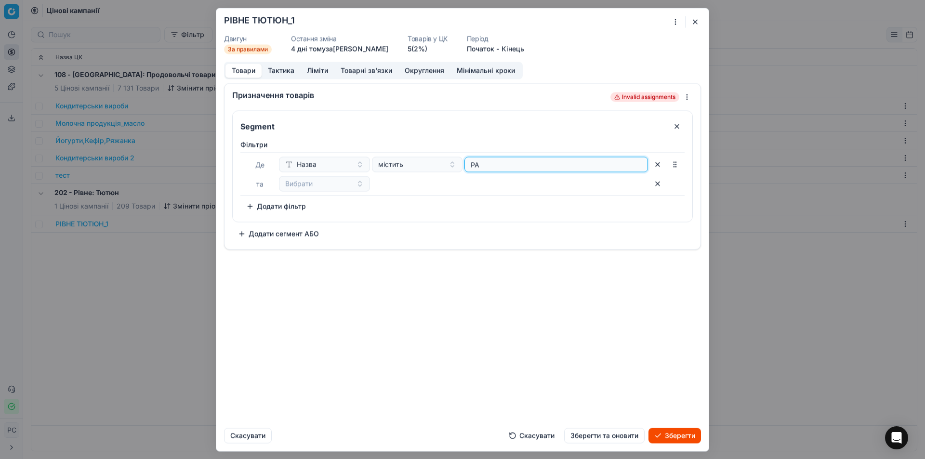
type input "P"
click at [310, 165] on span "Назва" at bounding box center [307, 165] width 20 height 10
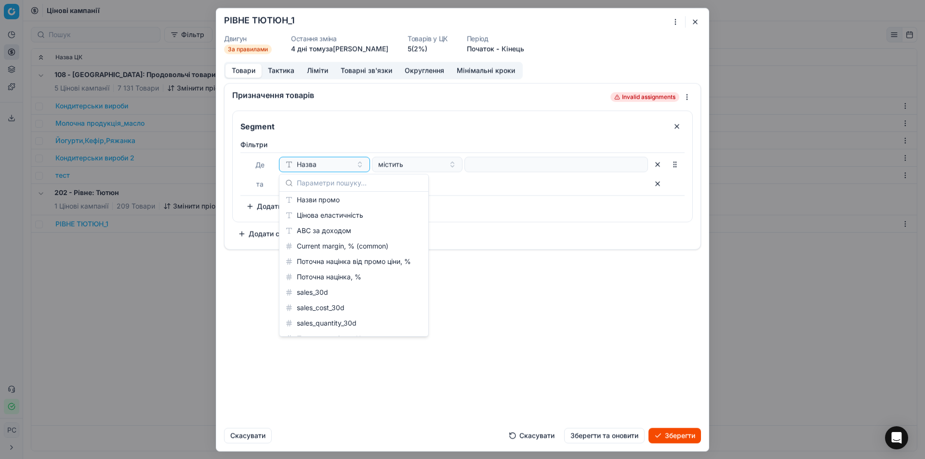
scroll to position [276, 0]
click at [333, 262] on div "Поточна націнка, %" at bounding box center [353, 264] width 145 height 15
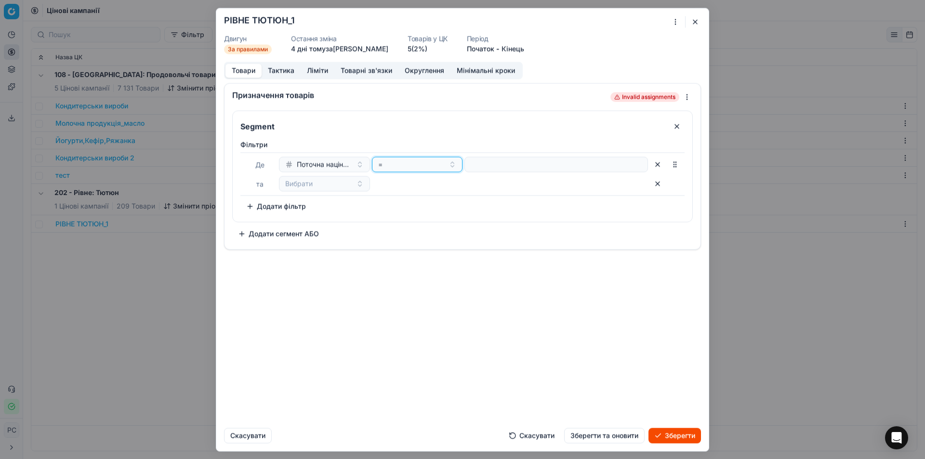
click at [418, 164] on div "=" at bounding box center [411, 165] width 67 height 10
click at [382, 263] on div "<" at bounding box center [436, 262] width 125 height 15
type input "5"
click at [658, 183] on button "button" at bounding box center [657, 183] width 15 height 15
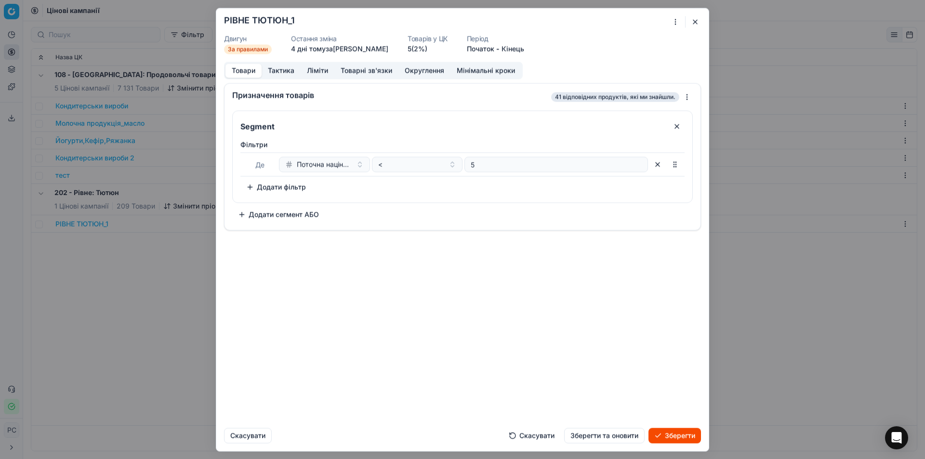
click at [690, 441] on button "Зберегти" at bounding box center [675, 435] width 53 height 15
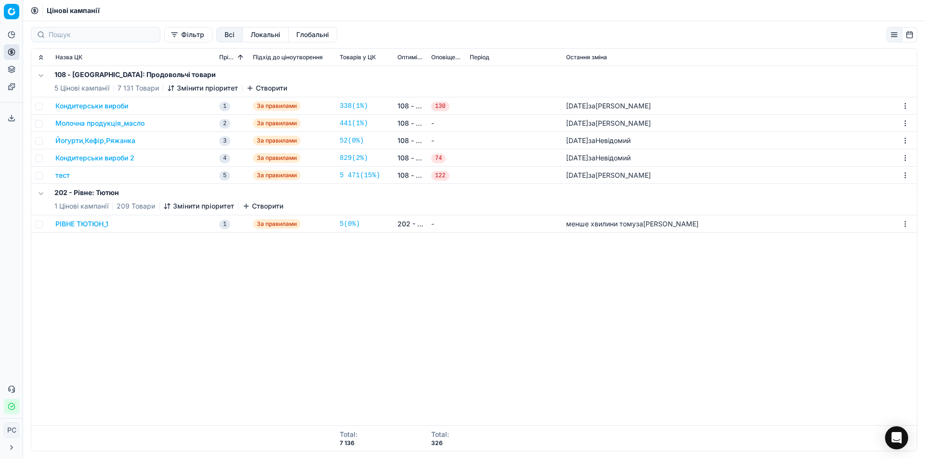
click at [92, 221] on button "РІВНЕ ТЮТЮН_1" at bounding box center [81, 224] width 53 height 10
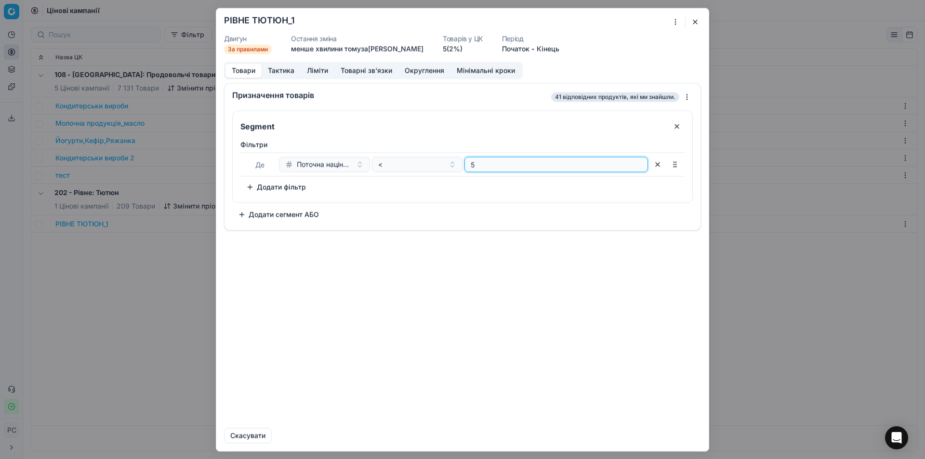
click at [484, 166] on input "5" at bounding box center [556, 164] width 175 height 14
type input "2"
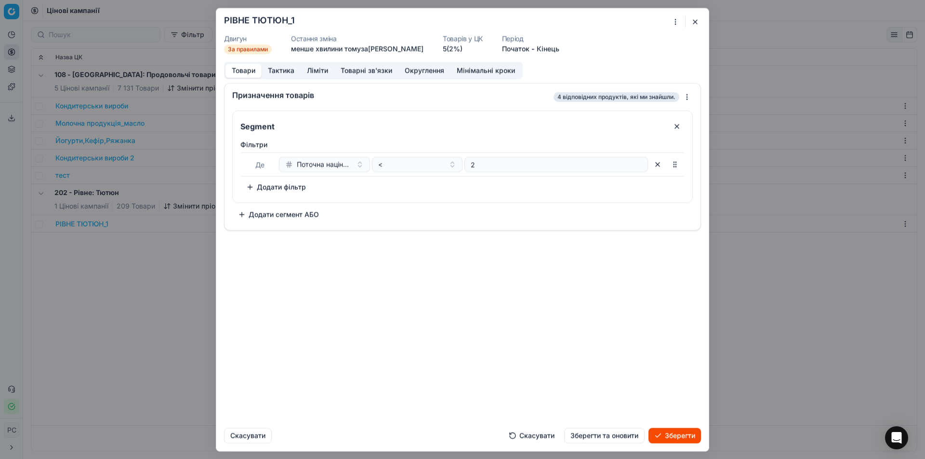
click at [676, 433] on button "Зберегти" at bounding box center [675, 435] width 53 height 15
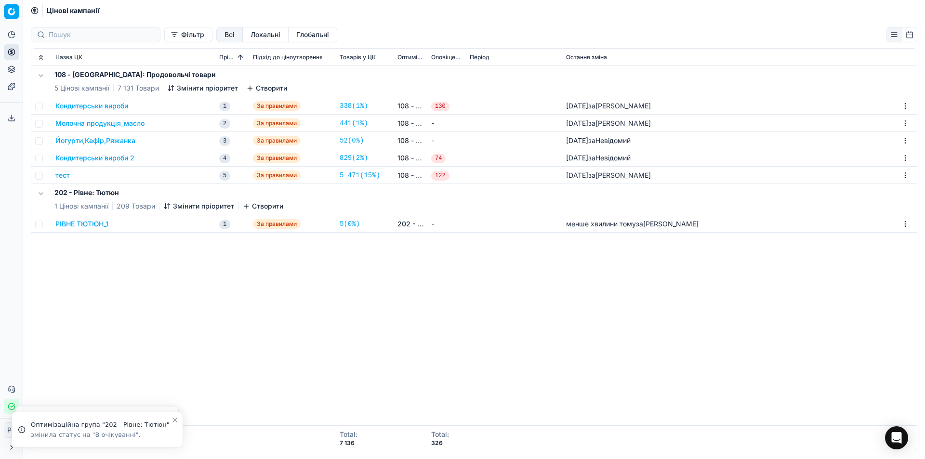
click at [88, 224] on button "РІВНЕ ТЮТЮН_1" at bounding box center [81, 224] width 53 height 10
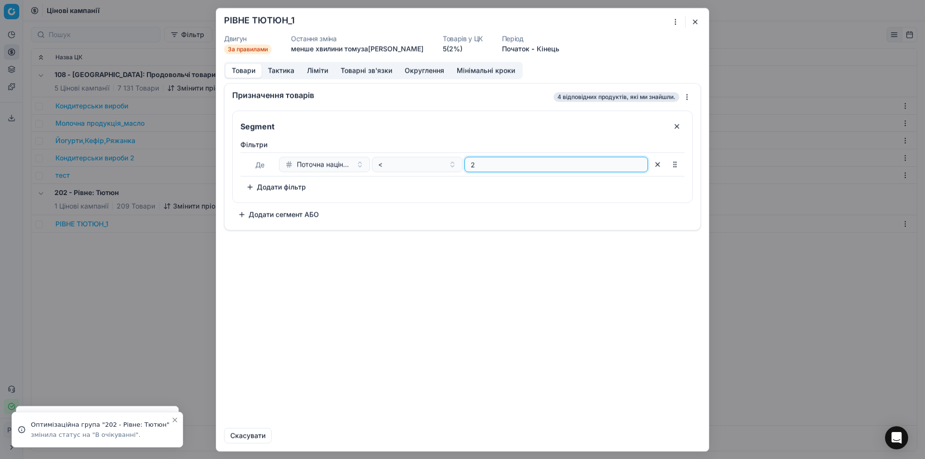
click at [485, 164] on input "2" at bounding box center [556, 164] width 175 height 14
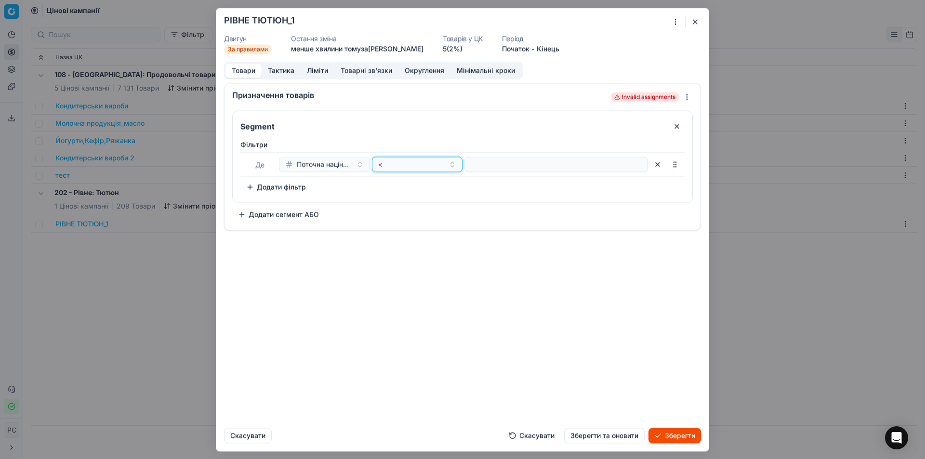
click at [397, 168] on div "<" at bounding box center [411, 165] width 67 height 10
click at [383, 231] on div ">" at bounding box center [436, 232] width 125 height 15
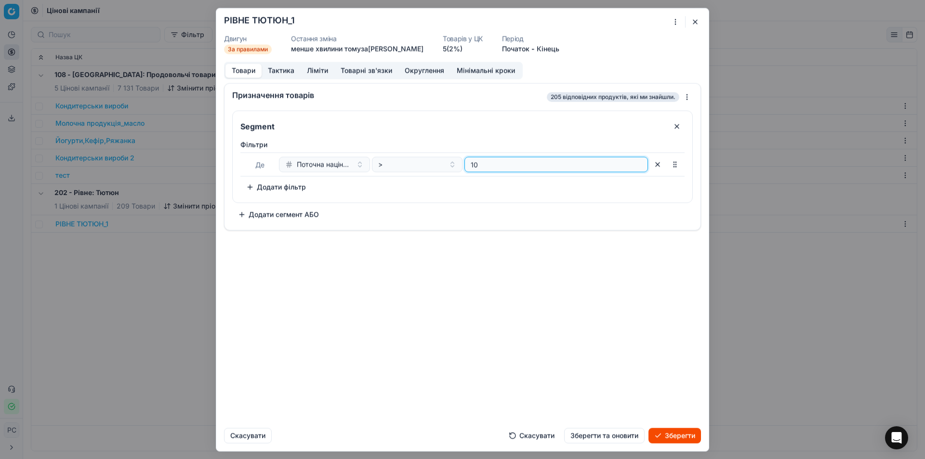
type input "10"
click at [680, 440] on button "Зберегти" at bounding box center [675, 435] width 53 height 15
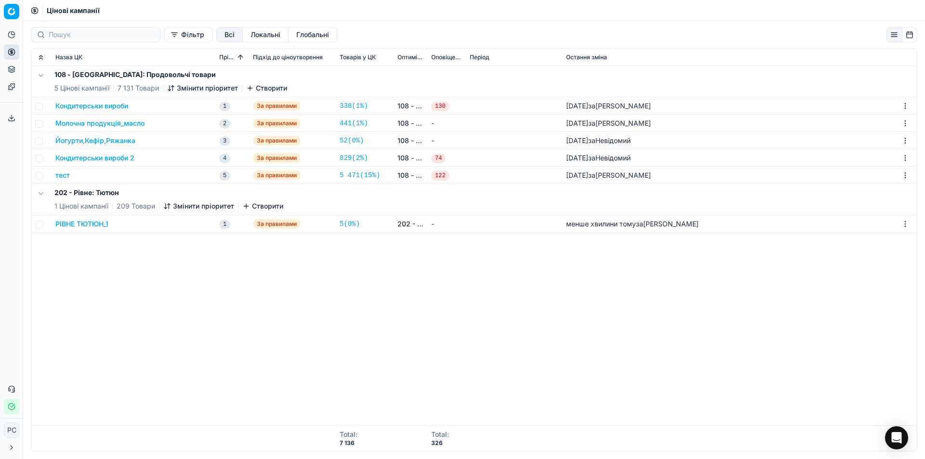
click at [96, 226] on button "РІВНЕ ТЮТЮН_1" at bounding box center [81, 224] width 53 height 10
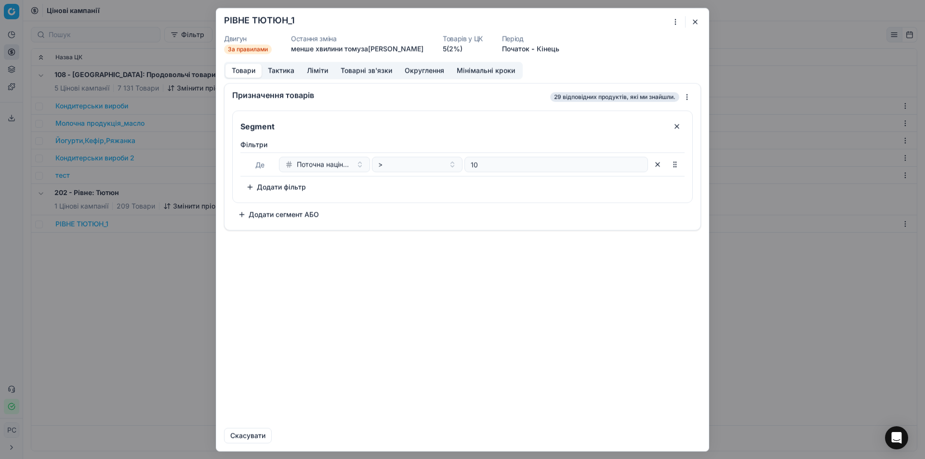
drag, startPoint x: 280, startPoint y: 69, endPoint x: 274, endPoint y: 69, distance: 6.3
click at [280, 69] on button "Тактика" at bounding box center [281, 71] width 39 height 14
click at [241, 69] on button "Товари" at bounding box center [244, 71] width 36 height 14
click at [283, 71] on button "Тактика" at bounding box center [281, 71] width 39 height 14
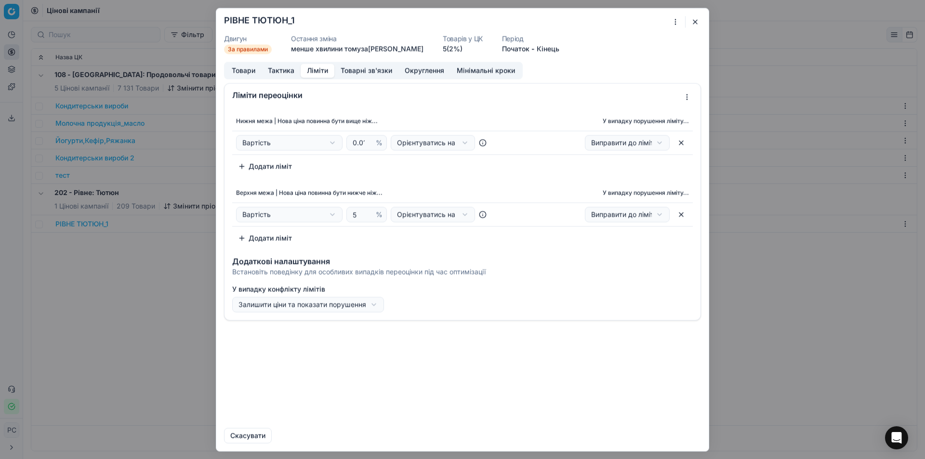
click at [320, 70] on button "Ліміти" at bounding box center [318, 71] width 34 height 14
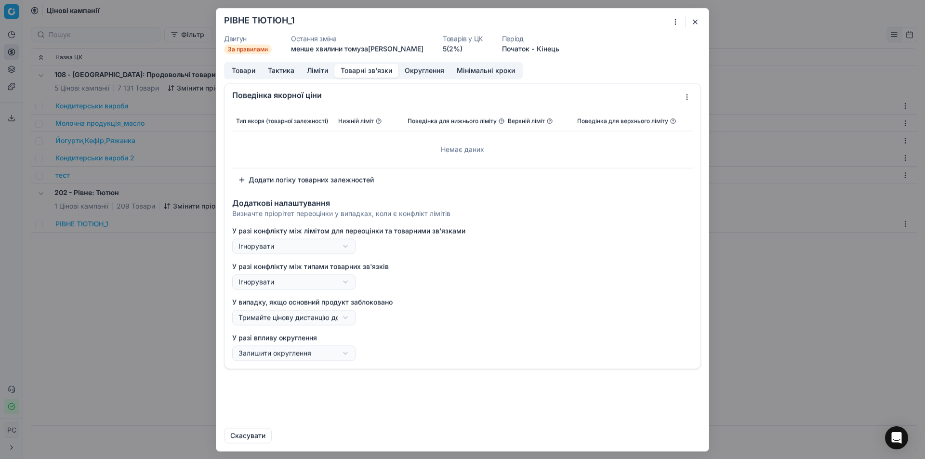
click at [359, 68] on button "Товарні зв'язки" at bounding box center [366, 71] width 64 height 14
click at [245, 70] on button "Товари" at bounding box center [244, 71] width 36 height 14
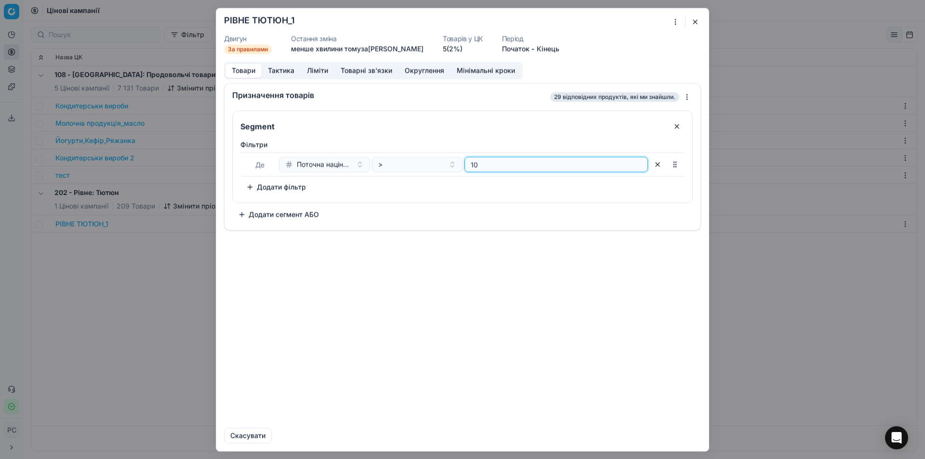
drag, startPoint x: 485, startPoint y: 165, endPoint x: 444, endPoint y: 168, distance: 41.1
click at [444, 168] on div "Поточна націнка, % > 10" at bounding box center [463, 164] width 369 height 15
type input "0"
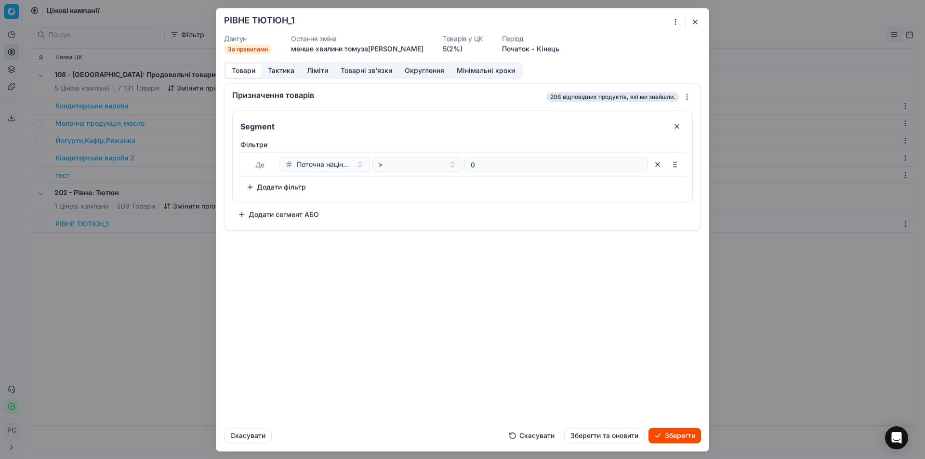
click at [664, 434] on button "Зберегти" at bounding box center [675, 435] width 53 height 15
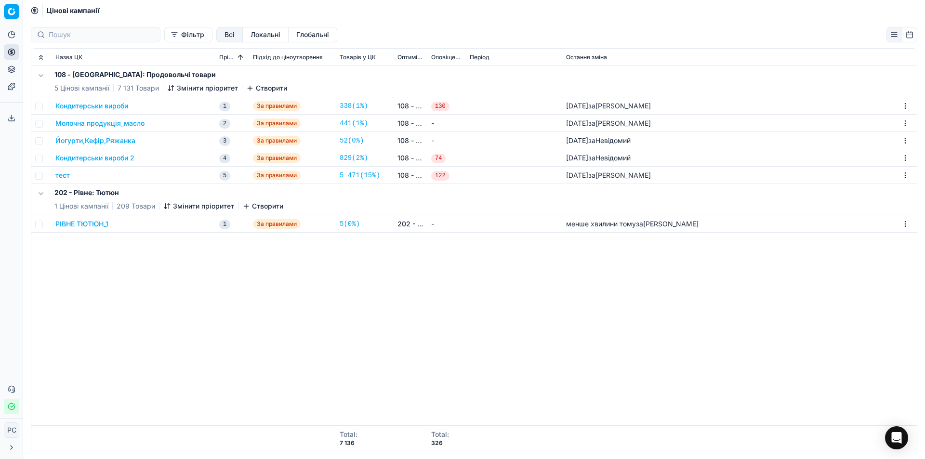
click at [90, 225] on button "РІВНЕ ТЮТЮН_1" at bounding box center [81, 224] width 53 height 10
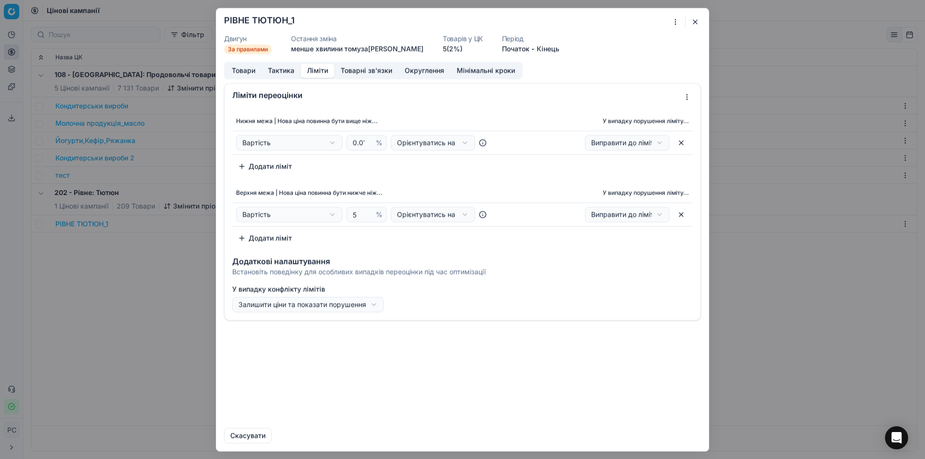
click at [304, 65] on button "Ліміти" at bounding box center [318, 71] width 34 height 14
click at [278, 67] on button "Тактика" at bounding box center [281, 71] width 39 height 14
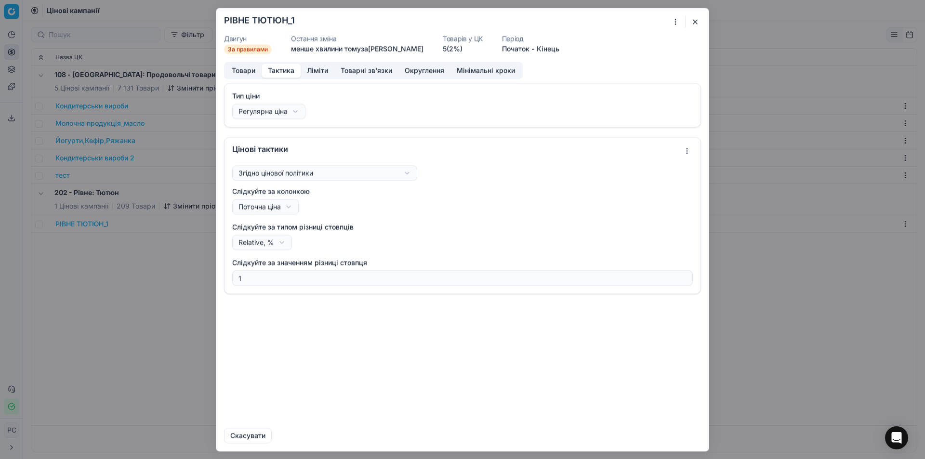
click at [374, 60] on form "Ми зберігаємо налаштування ЦК. Будь ласка, зачекайте, це може зайняти декілька …" at bounding box center [462, 229] width 493 height 443
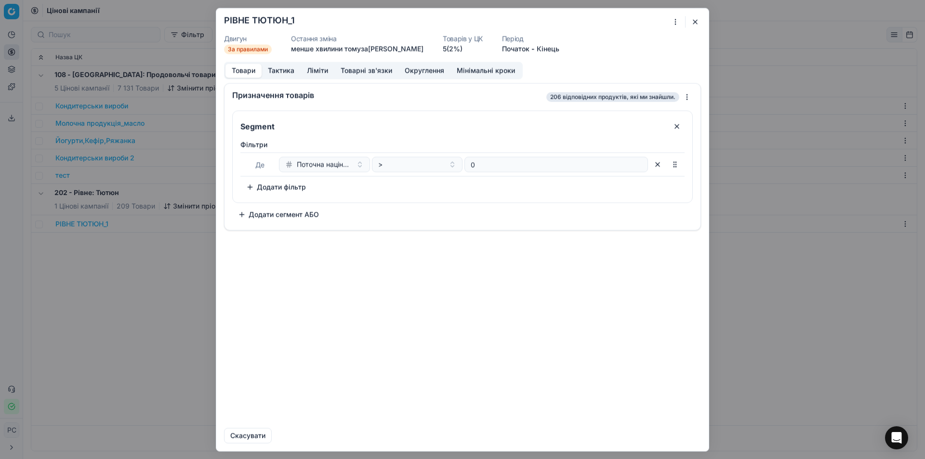
click at [235, 66] on button "Товари" at bounding box center [244, 71] width 36 height 14
click at [693, 17] on button "button" at bounding box center [696, 22] width 12 height 12
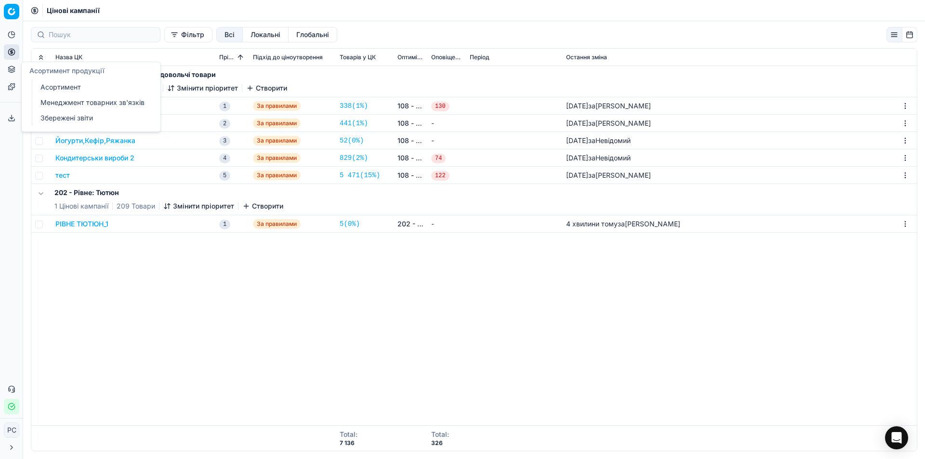
click at [60, 84] on link "Асортимент" at bounding box center [93, 86] width 112 height 13
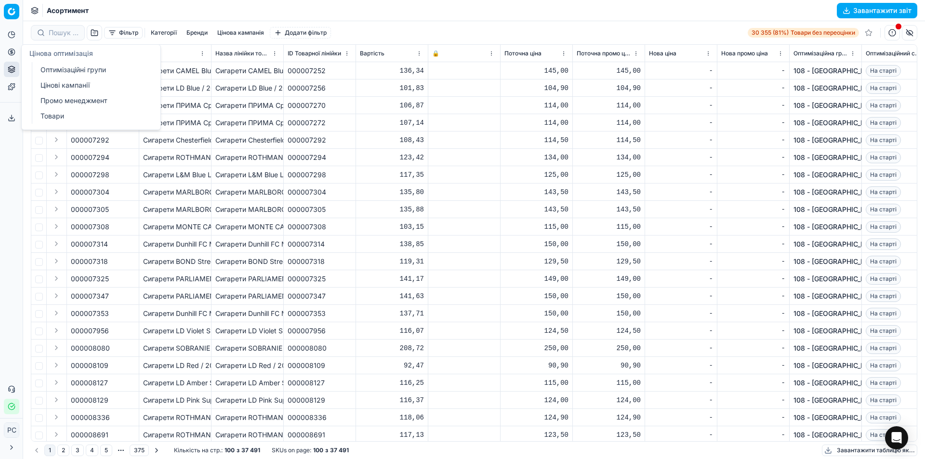
click at [50, 70] on link "Оптимізаційні групи" at bounding box center [93, 69] width 112 height 13
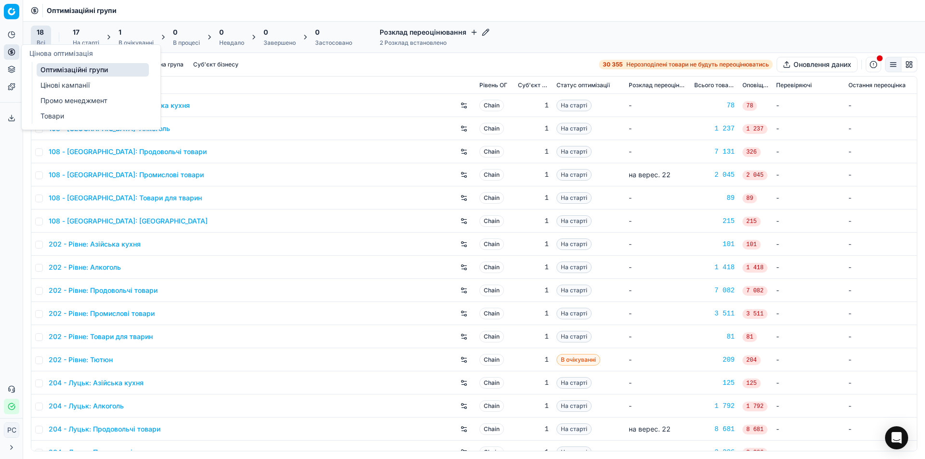
click at [73, 85] on link "Цінові кампанії" at bounding box center [93, 85] width 112 height 13
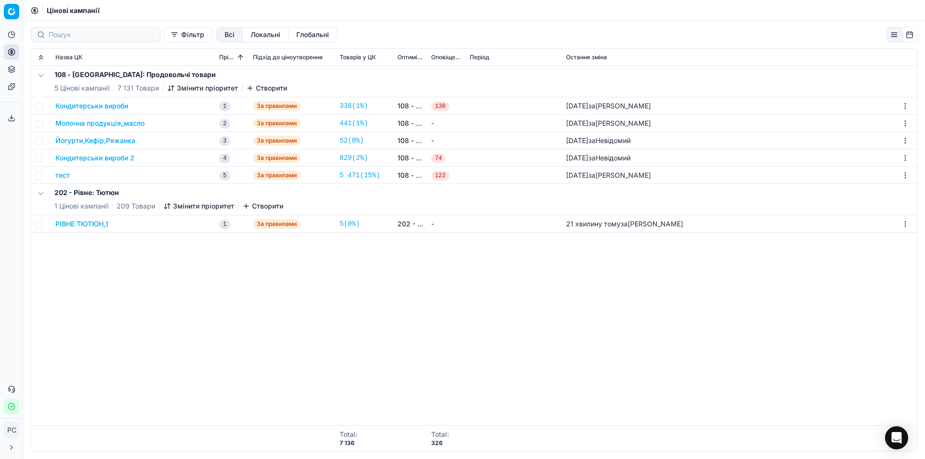
click at [91, 224] on button "РІВНЕ ТЮТЮН_1" at bounding box center [81, 224] width 53 height 10
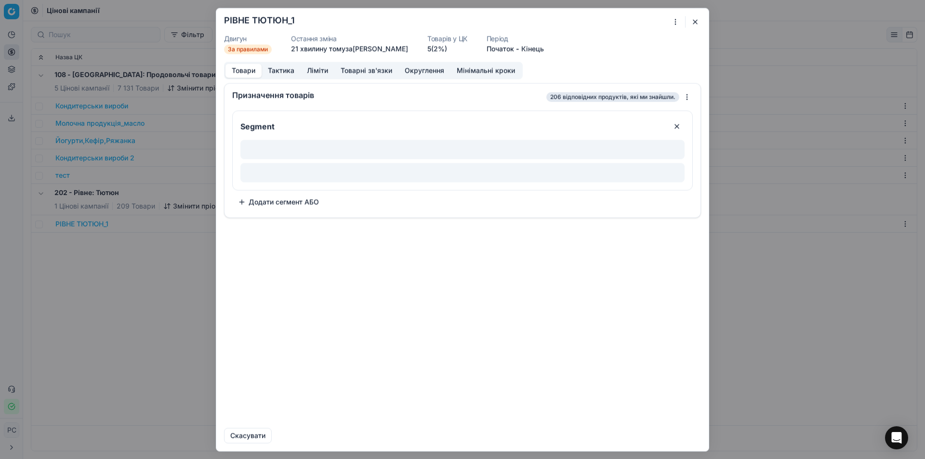
click at [423, 70] on button "Округлення" at bounding box center [425, 71] width 52 height 14
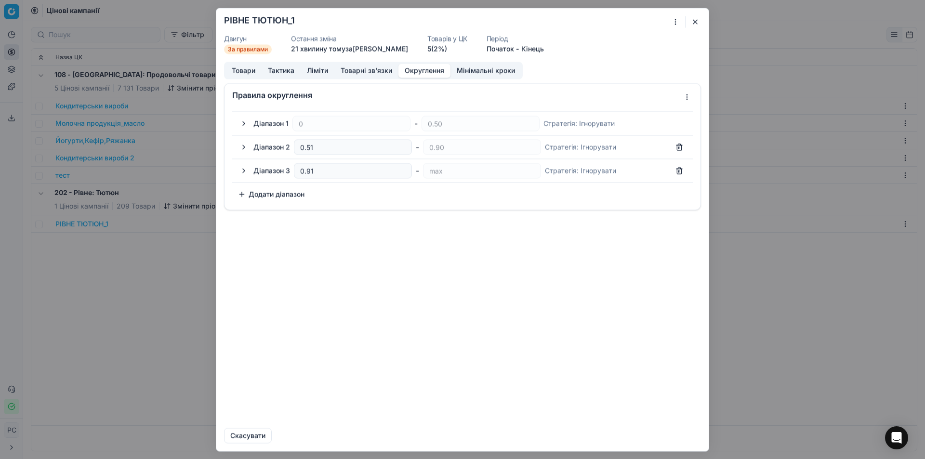
click at [270, 196] on button "Додати діапазон" at bounding box center [271, 194] width 78 height 15
type input "500.90"
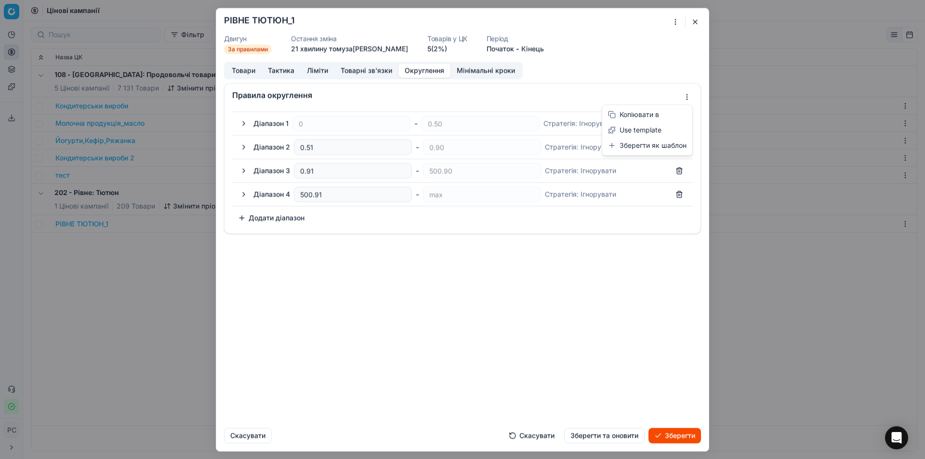
click at [688, 95] on div "Ми зберігаємо налаштування ЦК. Будь ласка, зачекайте, це може зайняти декілька …" at bounding box center [462, 229] width 925 height 459
click at [637, 81] on div "Ми зберігаємо налаштування ЦК. Будь ласка, зачекайте, це може зайняти декілька …" at bounding box center [462, 229] width 925 height 459
click at [245, 123] on button "button" at bounding box center [244, 124] width 12 height 12
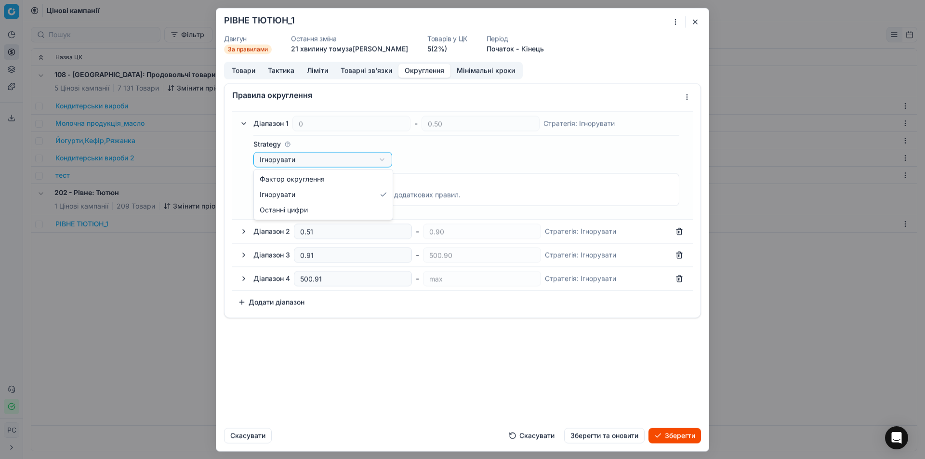
click at [283, 159] on div "Ми зберігаємо налаштування ЦК. Будь ласка, зачекайте, це може зайняти декілька …" at bounding box center [462, 229] width 925 height 459
click at [288, 161] on div "Ми зберігаємо налаштування ЦК. Будь ласка, зачекайте, це може зайняти декілька …" at bounding box center [462, 229] width 925 height 459
select select "last_digits"
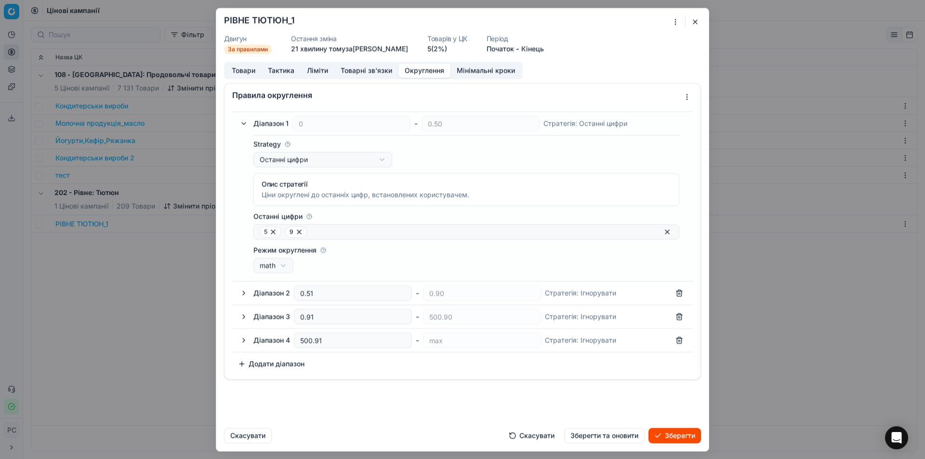
click at [305, 196] on div "Ціни округлені до останніх цифр, встановлених користувачем." at bounding box center [467, 195] width 410 height 10
drag, startPoint x: 268, startPoint y: 232, endPoint x: 242, endPoint y: 228, distance: 26.3
click at [243, 229] on div "Strategy Останні цифри Фактор округлення Ігнорувати Останні цифри Опис стратегі…" at bounding box center [462, 204] width 449 height 146
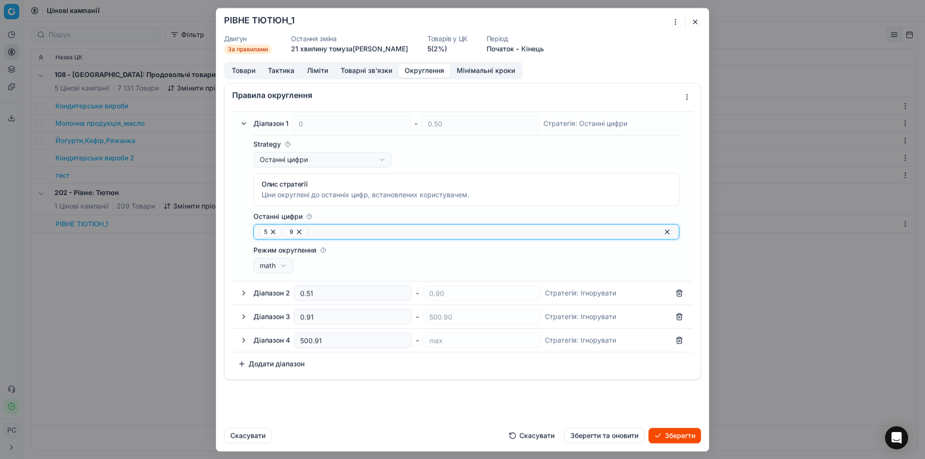
click at [358, 228] on input "Останні цифри" at bounding box center [484, 232] width 347 height 10
click at [273, 233] on icon at bounding box center [273, 232] width 8 height 8
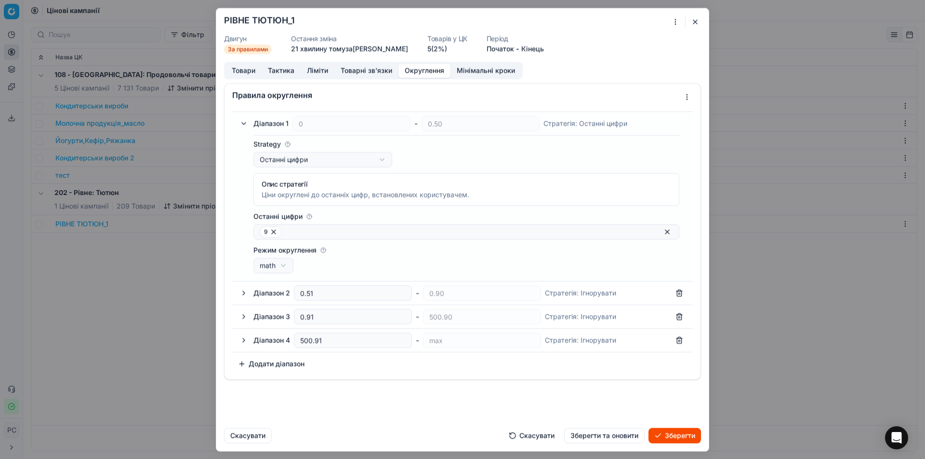
click at [274, 231] on icon at bounding box center [274, 232] width 8 height 8
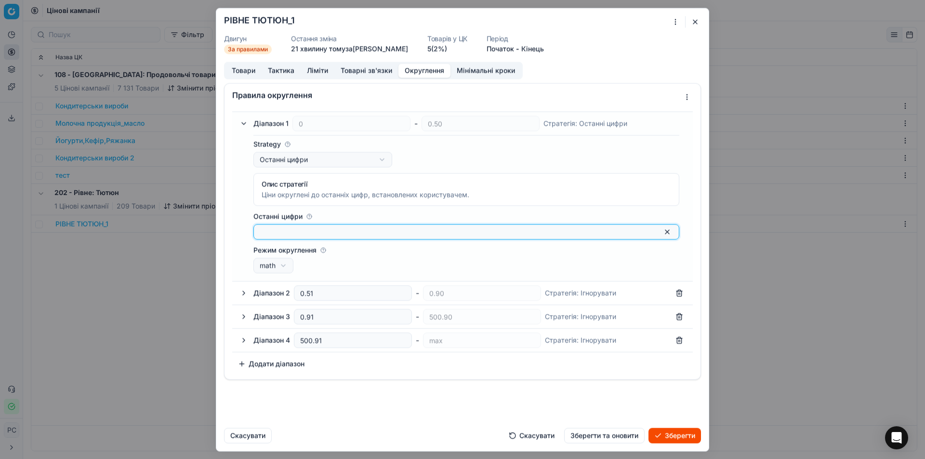
click at [282, 233] on input "Останні цифри" at bounding box center [459, 232] width 398 height 10
type input "50"
type input "90"
drag, startPoint x: 668, startPoint y: 433, endPoint x: 629, endPoint y: 335, distance: 105.8
click at [669, 433] on button "Зберегти" at bounding box center [675, 435] width 53 height 15
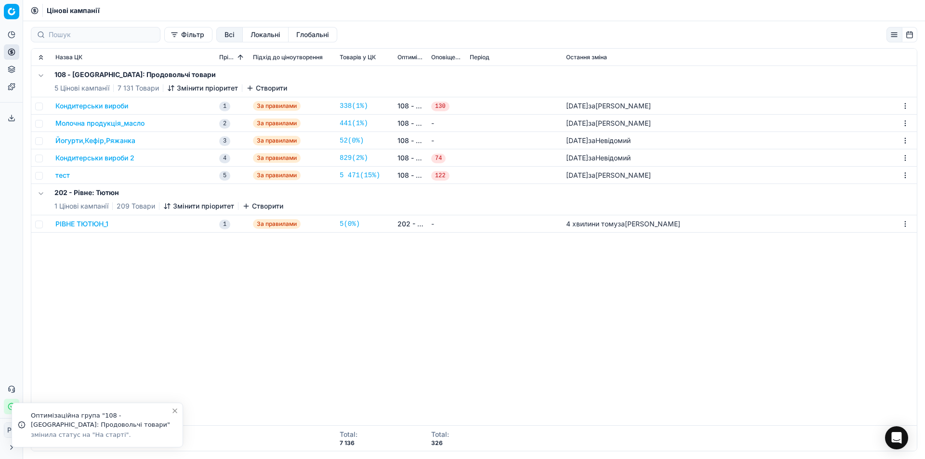
click at [94, 220] on button "РІВНЕ ТЮТЮН_1" at bounding box center [81, 224] width 53 height 10
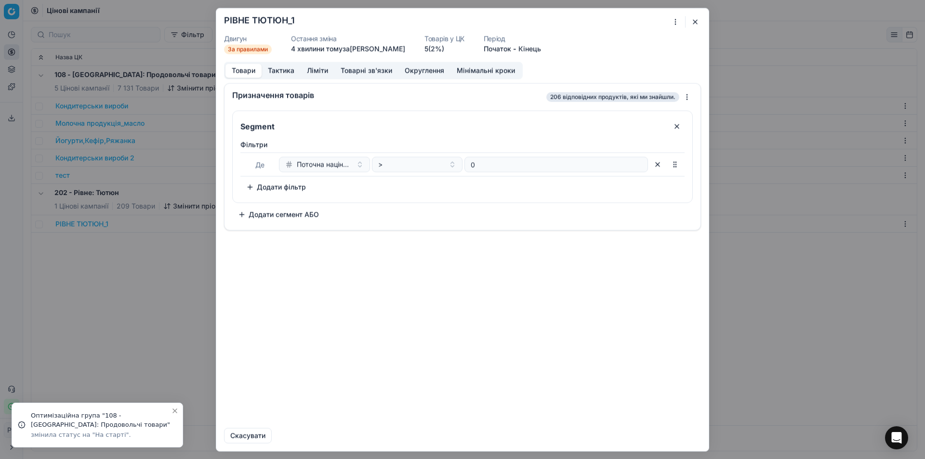
click at [694, 22] on button "button" at bounding box center [696, 22] width 12 height 12
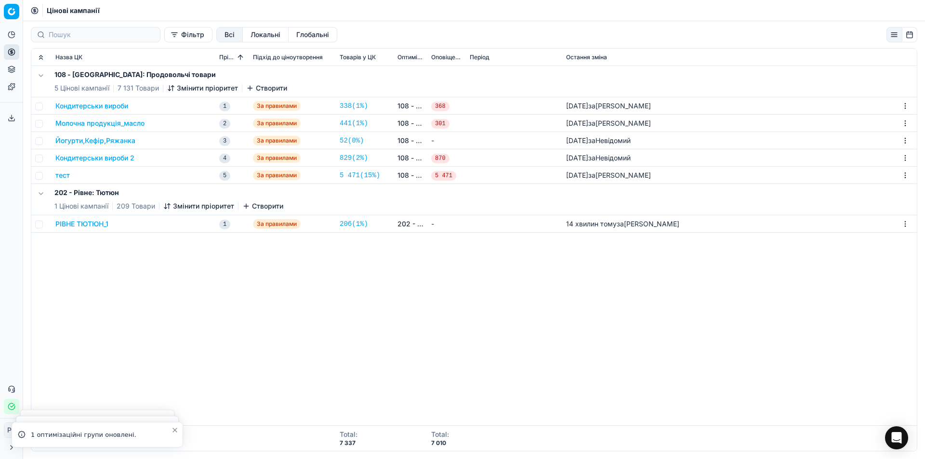
click at [98, 224] on button "РІВНЕ ТЮТЮН_1" at bounding box center [81, 224] width 53 height 10
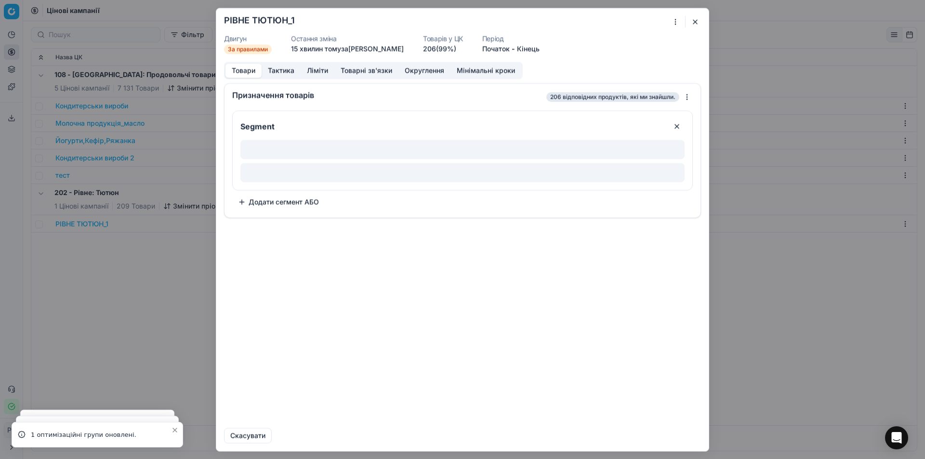
click at [285, 65] on button "Тактика" at bounding box center [281, 71] width 39 height 14
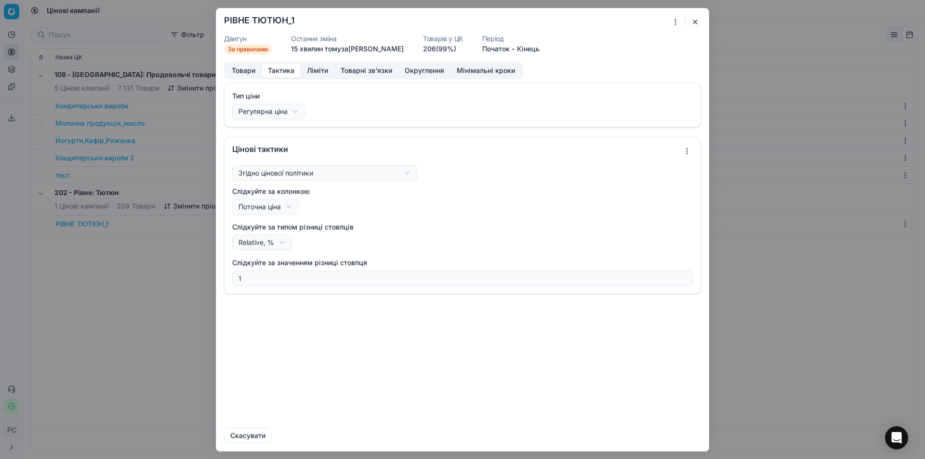
click at [324, 74] on button "Ліміти" at bounding box center [318, 71] width 34 height 14
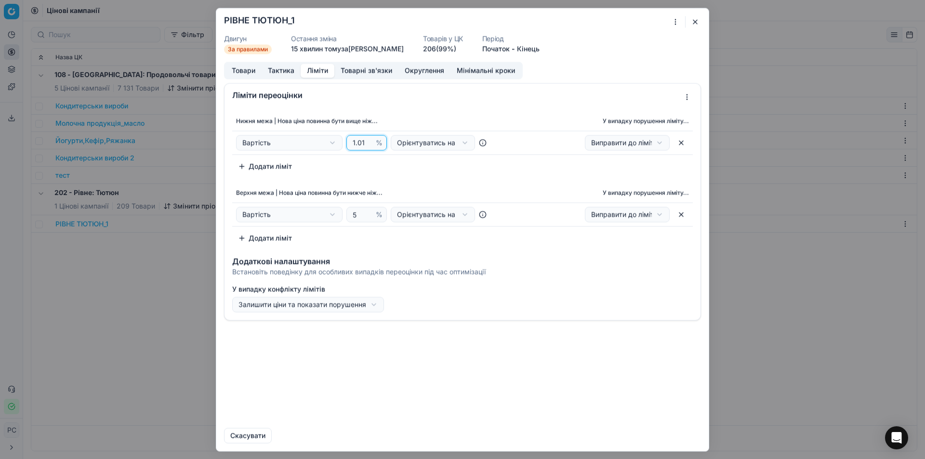
click at [365, 141] on input "1.01" at bounding box center [362, 142] width 23 height 14
type input "1.02"
click at [675, 437] on button "Зберегти" at bounding box center [675, 435] width 53 height 15
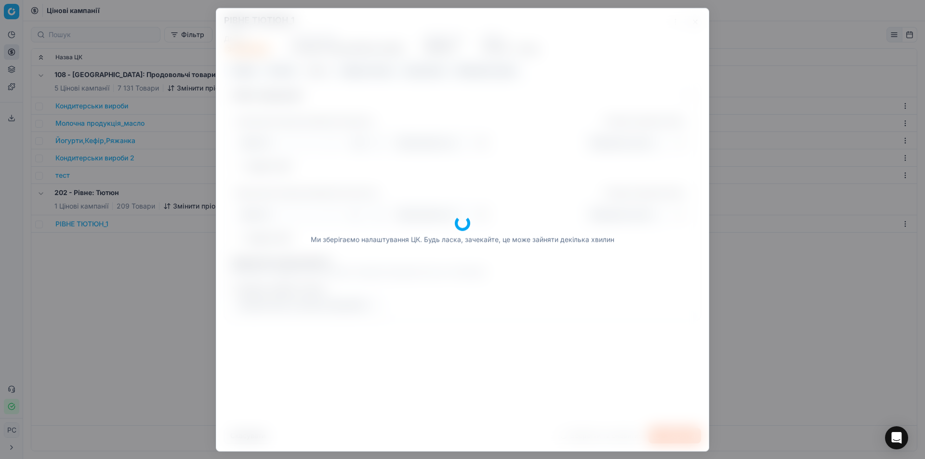
scroll to position [0, 0]
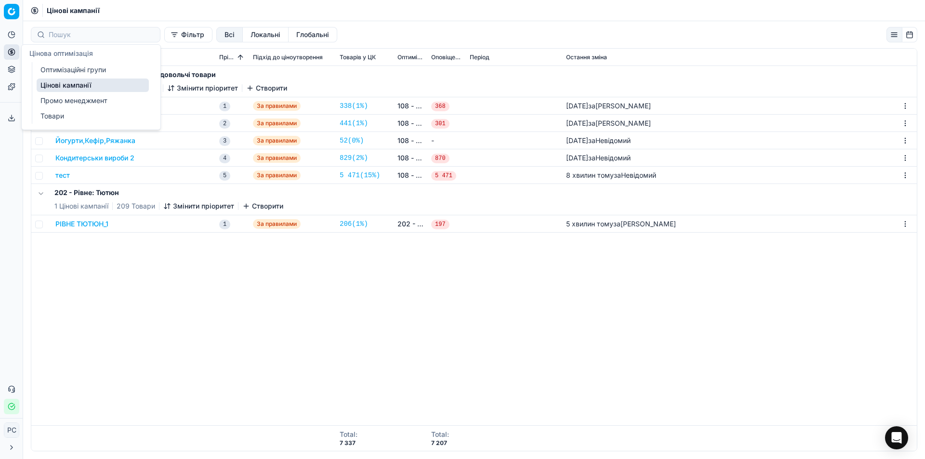
click at [68, 67] on link "Оптимізаційні групи" at bounding box center [93, 69] width 112 height 13
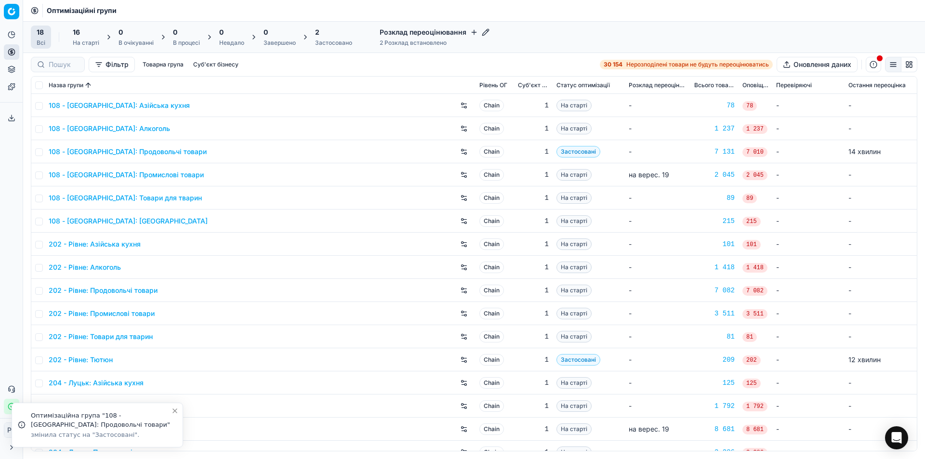
click at [319, 36] on span "2" at bounding box center [317, 32] width 4 height 10
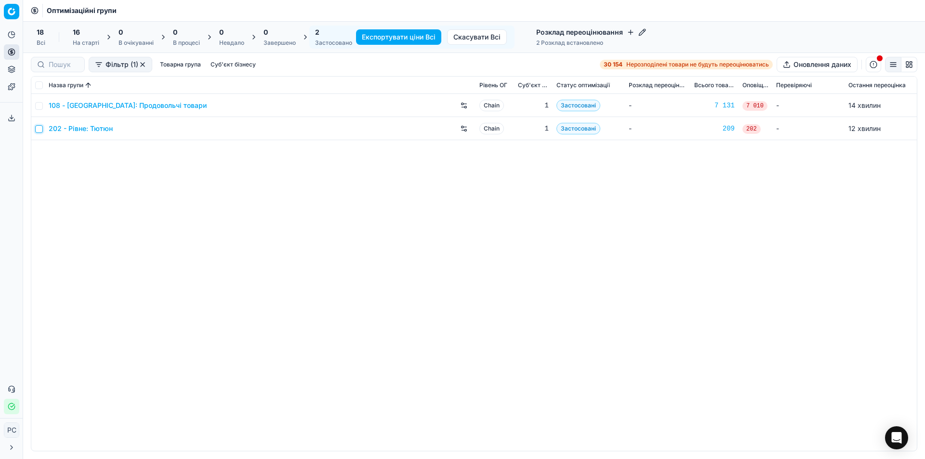
click at [38, 127] on input "checkbox" at bounding box center [39, 129] width 8 height 8
checkbox input "true"
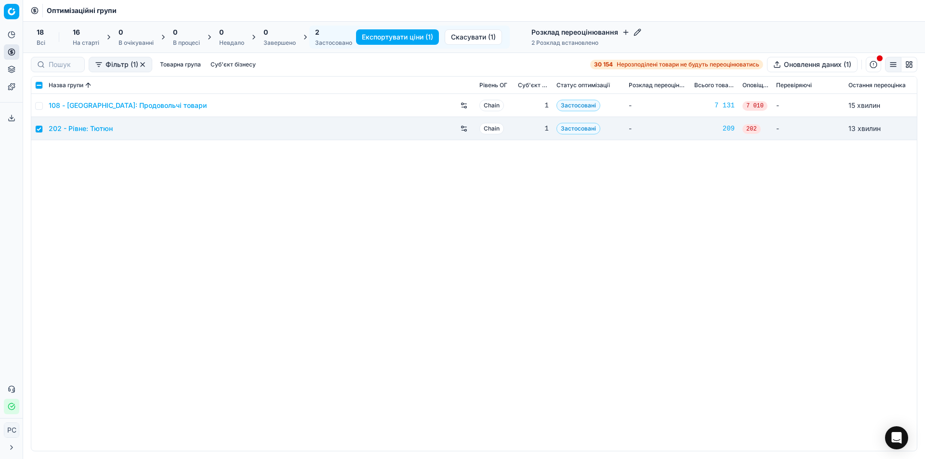
click at [420, 37] on button "Експортувати ціни (1)" at bounding box center [397, 36] width 83 height 15
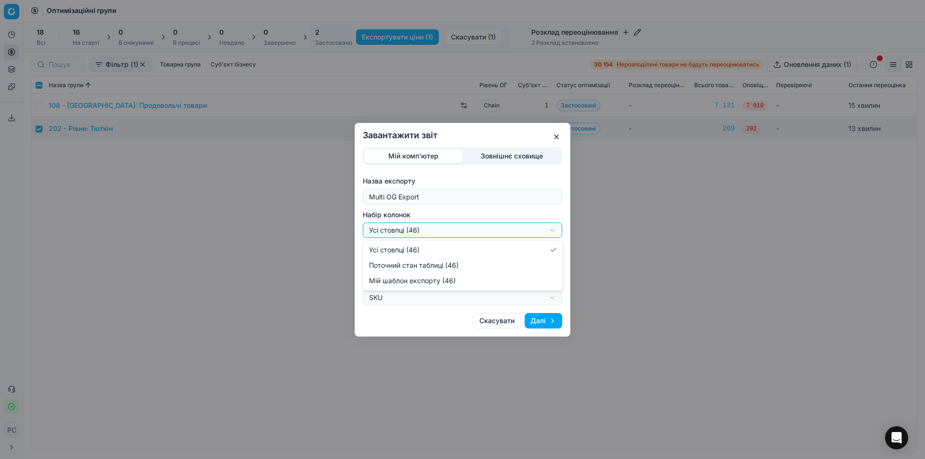
click at [424, 226] on div "Завантажити звіт Мій комп'ютер Зовнішнє сховище Назва експорту Multi OG Export …" at bounding box center [462, 229] width 925 height 459
click at [425, 226] on div "Завантажити звіт Мій комп'ютер Зовнішнє сховище Назва експорту Multi OG Export …" at bounding box center [462, 229] width 925 height 459
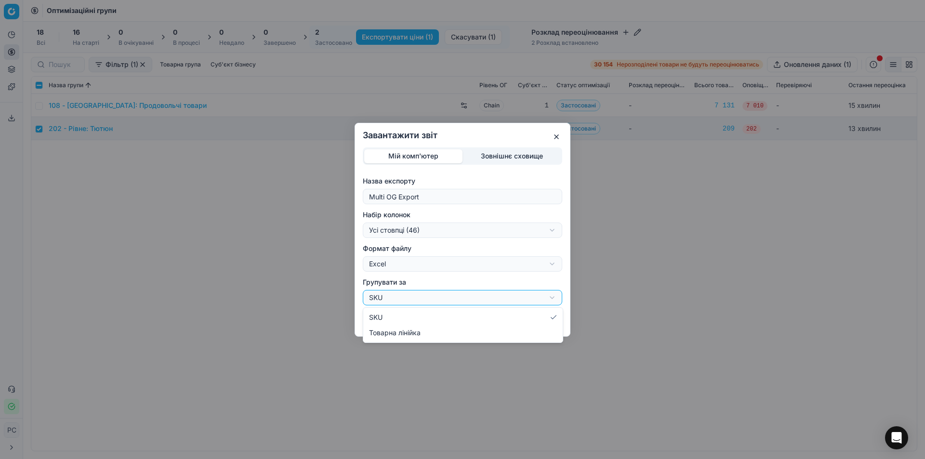
click at [414, 298] on div "Завантажити звіт Мій комп'ютер Зовнішнє сховище Назва експорту Multi OG Export …" at bounding box center [462, 229] width 925 height 459
click at [414, 299] on div "Завантажити звіт Мій комп'ютер Зовнішнє сховище Назва експорту Multi OG Export …" at bounding box center [462, 229] width 925 height 459
click at [542, 320] on button "Далі" at bounding box center [544, 320] width 38 height 15
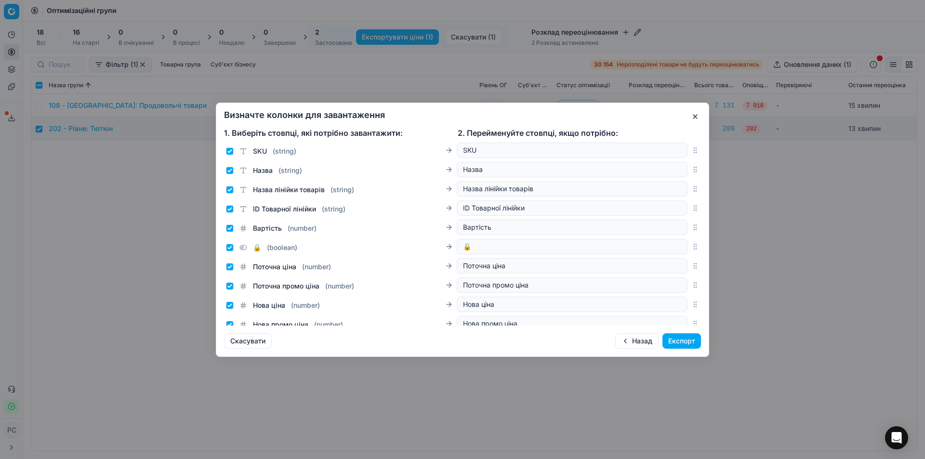
click at [696, 115] on button "button" at bounding box center [696, 117] width 12 height 12
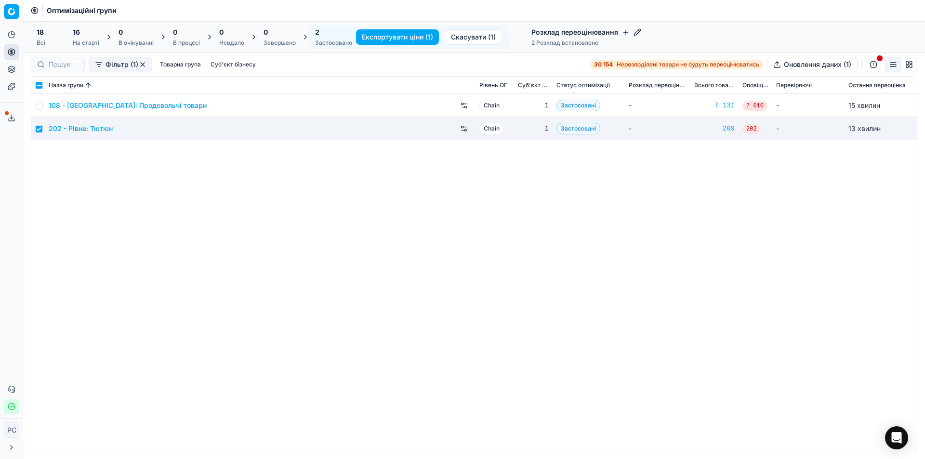
click at [6, 123] on button "Сервіс експорту" at bounding box center [11, 117] width 15 height 15
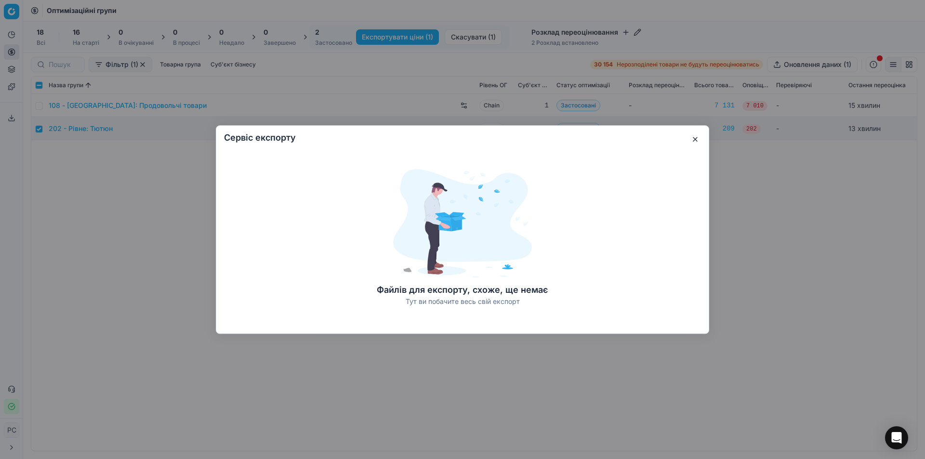
click at [696, 134] on button "button" at bounding box center [696, 140] width 12 height 12
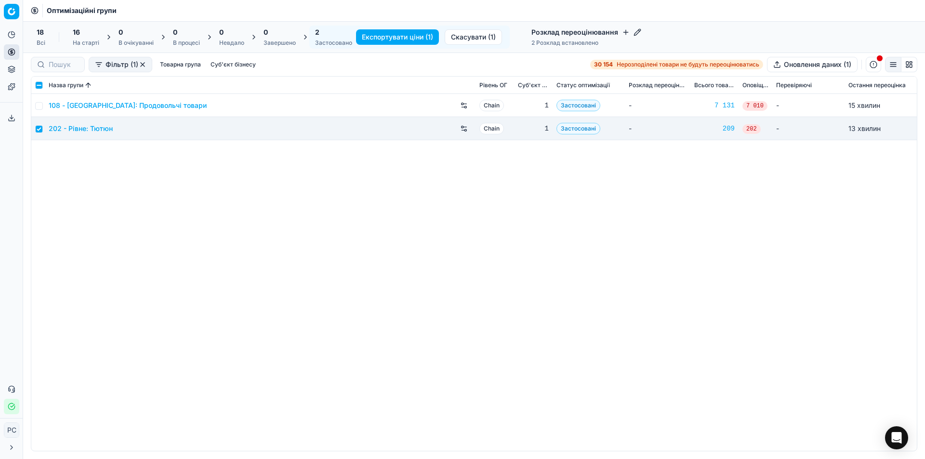
drag, startPoint x: 658, startPoint y: 229, endPoint x: 310, endPoint y: 478, distance: 428.4
drag, startPoint x: 310, startPoint y: 478, endPoint x: 188, endPoint y: 382, distance: 154.8
click at [188, 382] on div "108 - Івано-Франківськ: Продовольчі товари Chain 1 Застосовані - 7 131 7 010 - …" at bounding box center [474, 272] width 886 height 357
click at [891, 431] on div "Open Intercom Messenger" at bounding box center [897, 439] width 26 height 26
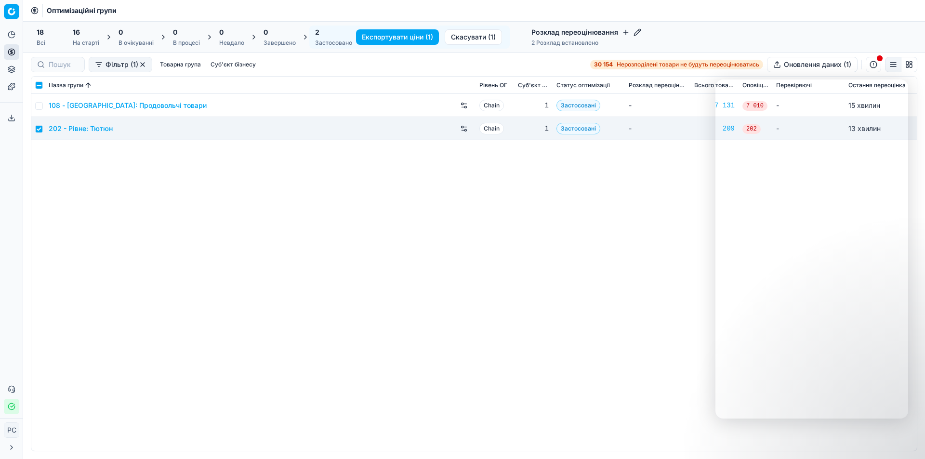
click at [916, 442] on div "108 - Івано-Франківськ: Продовольчі товари Chain 1 Застосовані - 7 131 7 010 - …" at bounding box center [474, 272] width 886 height 357
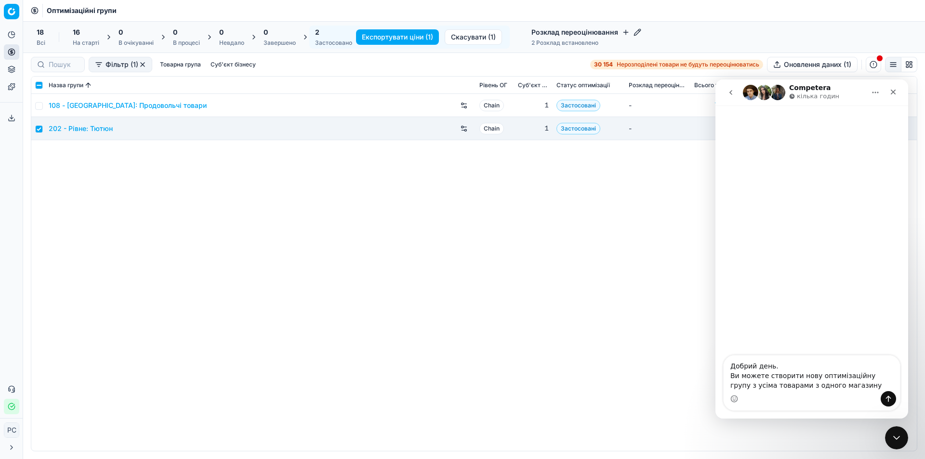
type textarea "Добрий день. Ви можете створити нову оптимізаційну групу з усіма товарами з одн…"
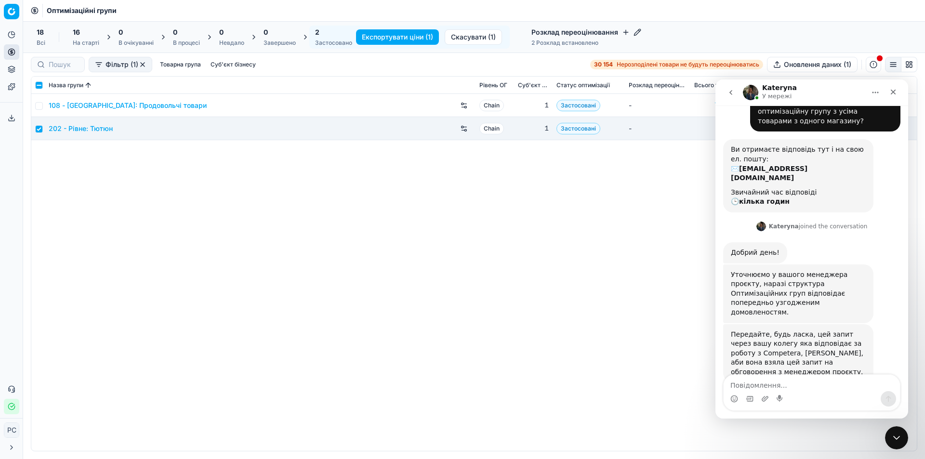
scroll to position [35, 0]
